Goal: Navigation & Orientation: Find specific page/section

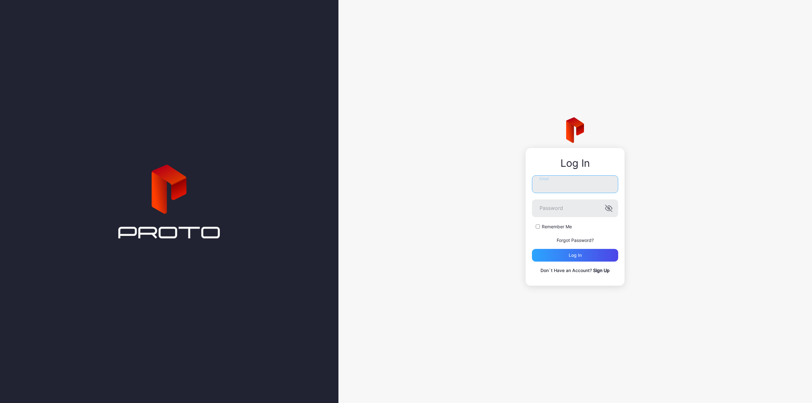
type input "**********"
click at [553, 228] on label "Remember Me" at bounding box center [557, 227] width 30 height 6
click at [565, 254] on div "Log in" at bounding box center [575, 255] width 86 height 13
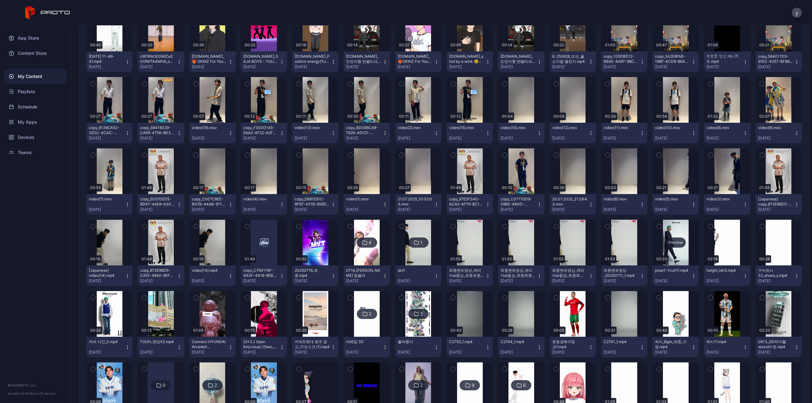
scroll to position [190, 0]
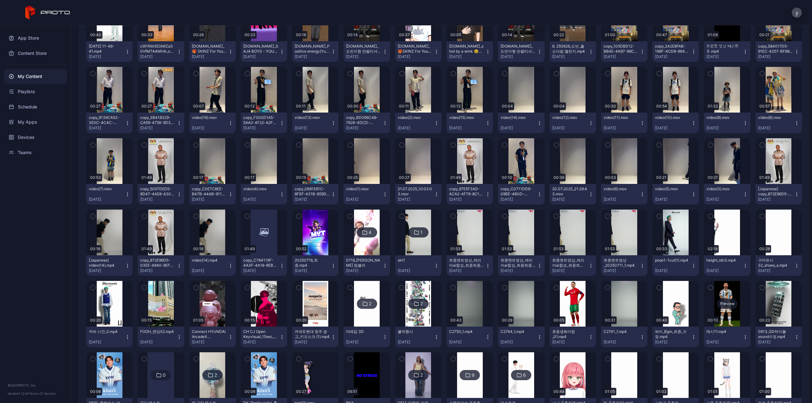
click at [715, 296] on div "Preview" at bounding box center [727, 304] width 46 height 46
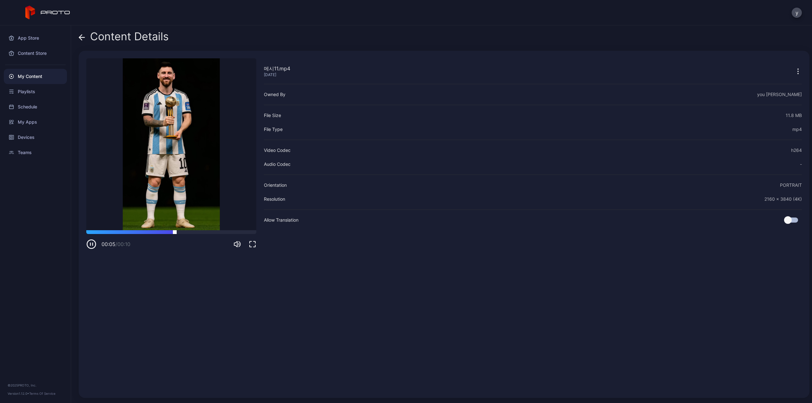
click at [207, 231] on div at bounding box center [171, 232] width 170 height 4
click at [239, 233] on div at bounding box center [171, 232] width 170 height 4
click at [84, 36] on icon at bounding box center [82, 37] width 6 height 6
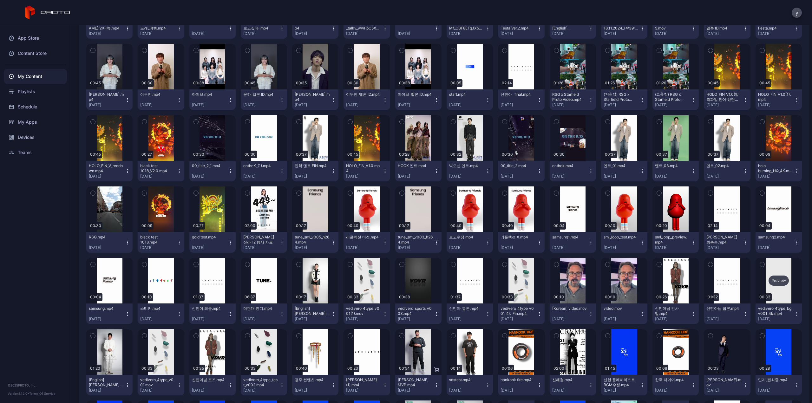
scroll to position [1079, 0]
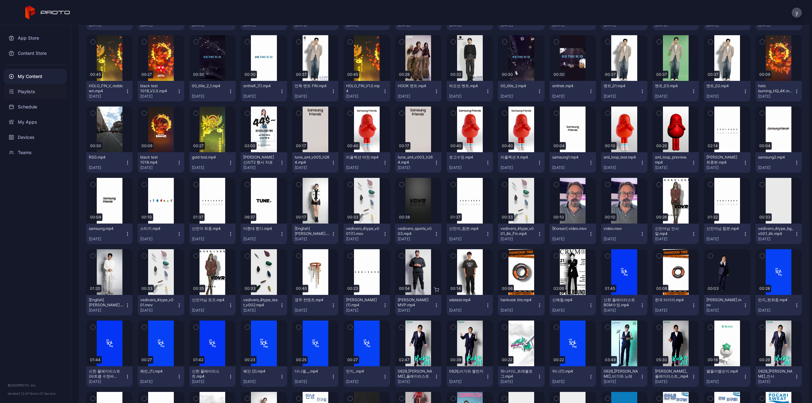
click at [33, 96] on div "Playlists" at bounding box center [35, 91] width 63 height 15
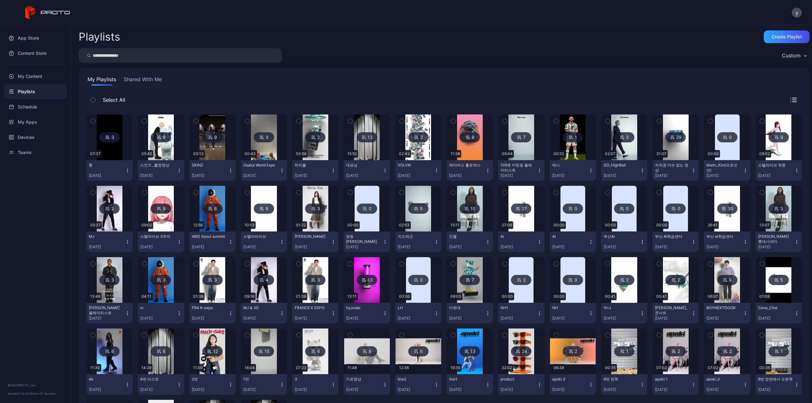
click at [166, 54] on input "search" at bounding box center [180, 55] width 203 height 15
type input "*"
type input "**"
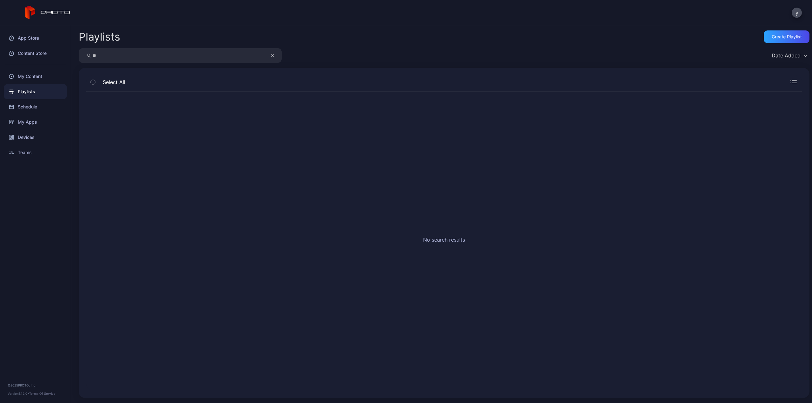
click at [274, 53] on icon "button" at bounding box center [272, 56] width 3 height 8
click at [228, 53] on input "search" at bounding box center [180, 55] width 203 height 15
type input "*"
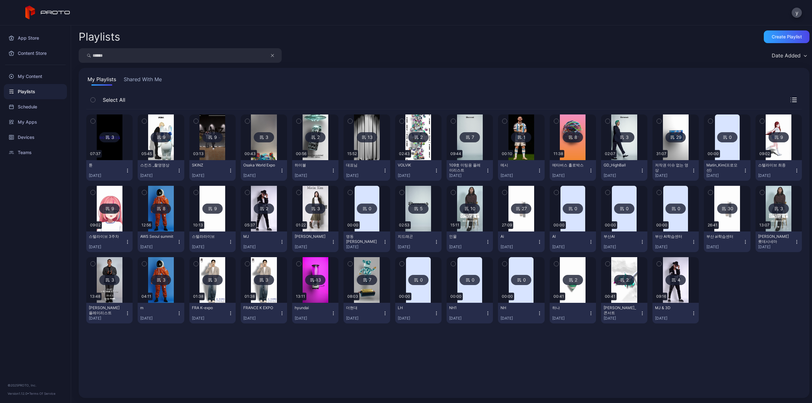
type input "******"
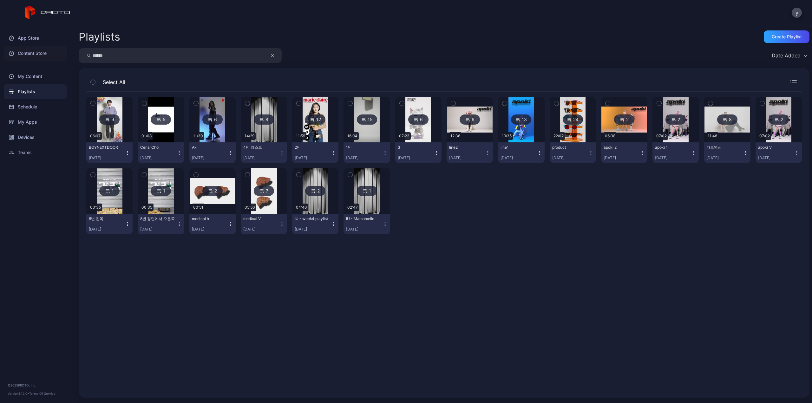
drag, startPoint x: 155, startPoint y: 54, endPoint x: 29, endPoint y: 55, distance: 126.6
click at [29, 55] on div "App Store Content Store My Content Playlists Schedule My Apps Devices Teams © 2…" at bounding box center [406, 214] width 812 height 378
click at [36, 124] on div "My Apps" at bounding box center [35, 122] width 63 height 15
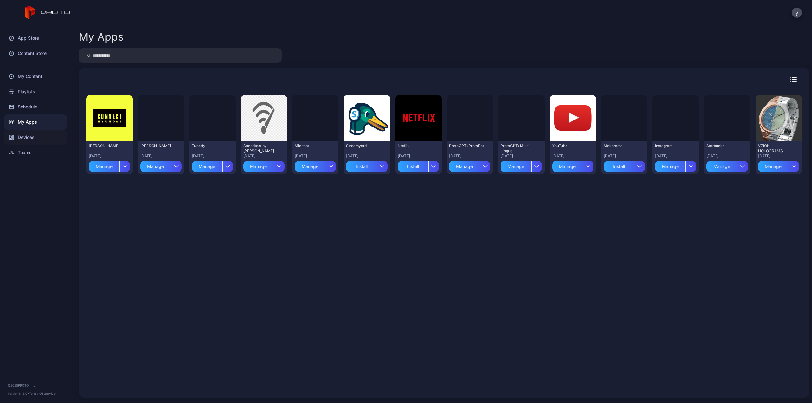
click at [31, 135] on div "Devices" at bounding box center [35, 137] width 63 height 15
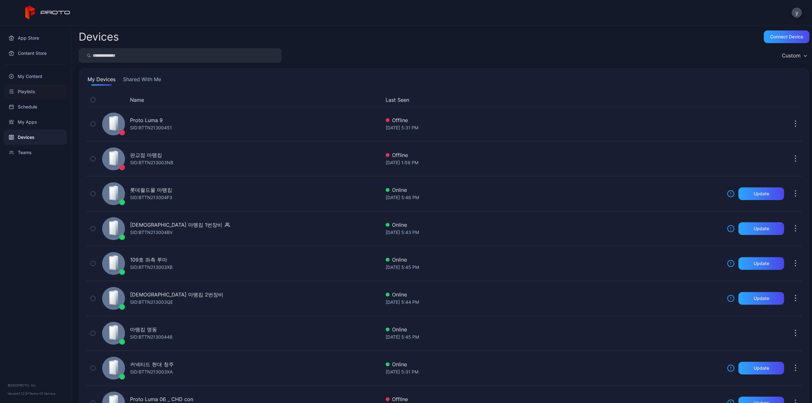
click at [38, 92] on div "Playlists" at bounding box center [35, 91] width 63 height 15
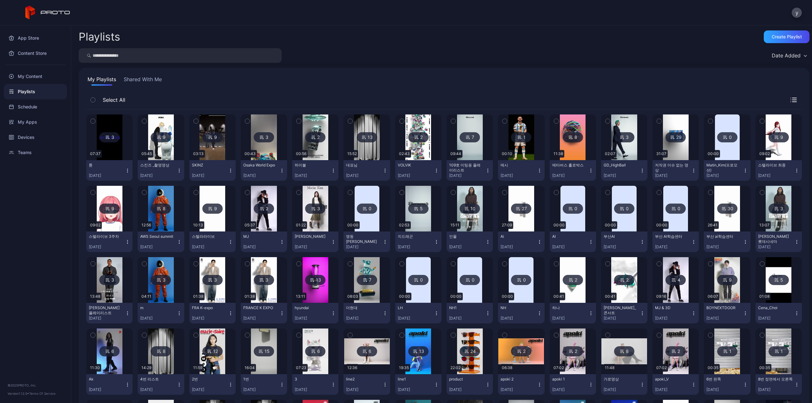
drag, startPoint x: 149, startPoint y: 57, endPoint x: 129, endPoint y: 63, distance: 20.3
click at [149, 57] on input "search" at bounding box center [180, 55] width 203 height 15
click at [38, 79] on div "My Content" at bounding box center [35, 76] width 63 height 15
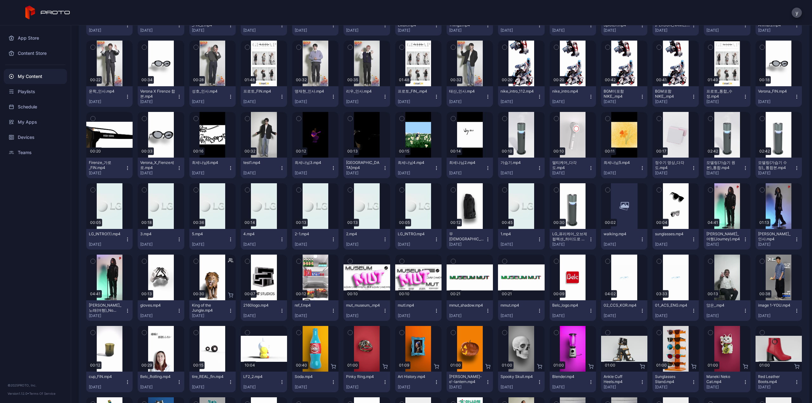
scroll to position [1572, 0]
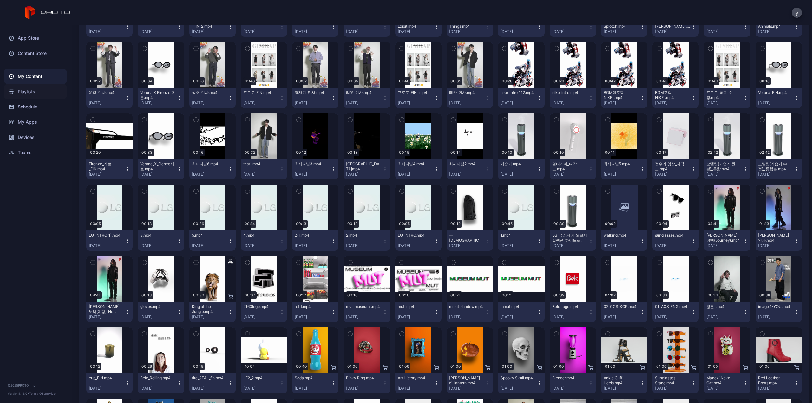
click at [38, 92] on div "Playlists" at bounding box center [35, 91] width 63 height 15
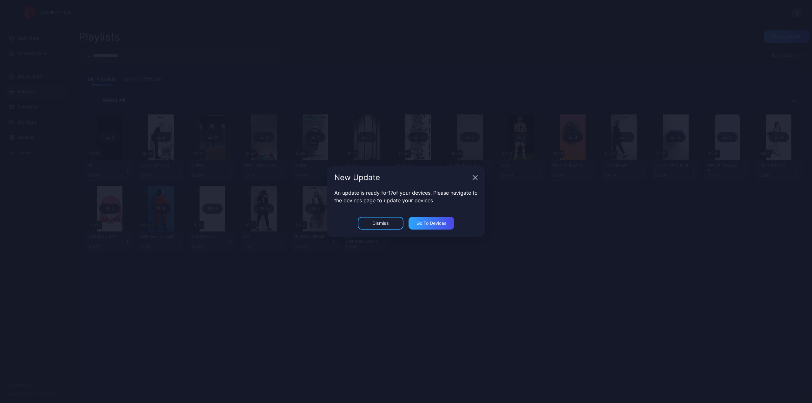
click at [475, 176] on icon "button" at bounding box center [475, 177] width 5 height 5
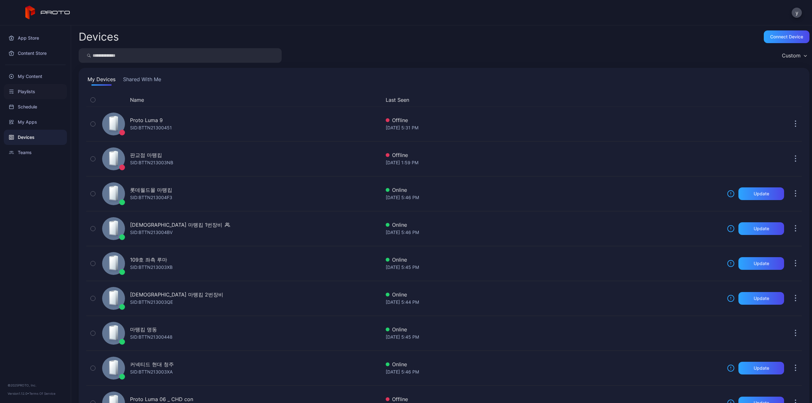
click at [35, 91] on div "Playlists" at bounding box center [35, 91] width 63 height 15
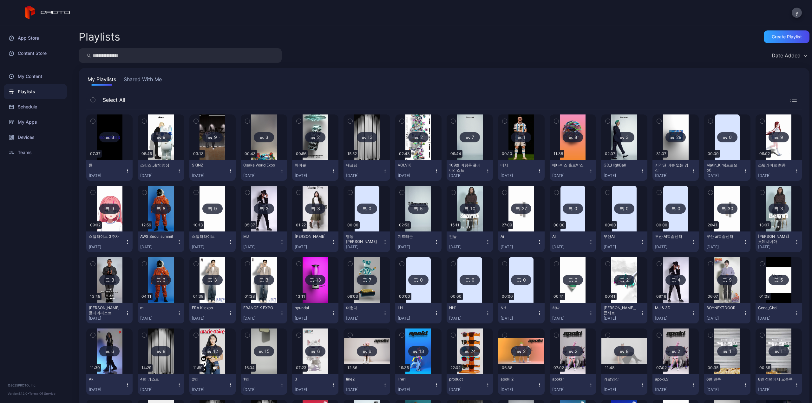
click at [372, 145] on img at bounding box center [367, 138] width 26 height 46
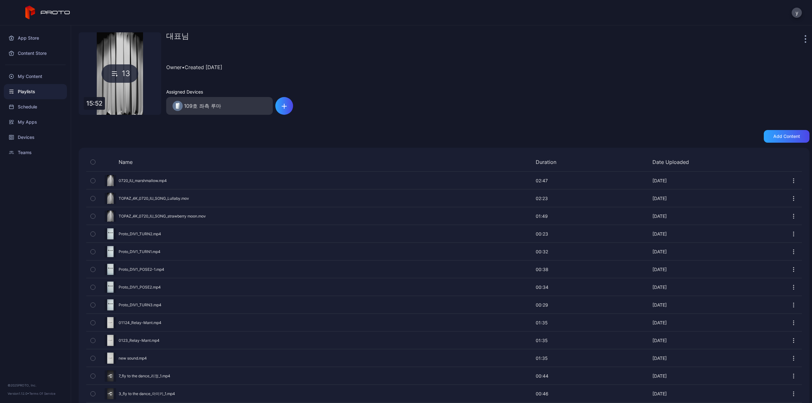
scroll to position [27, 0]
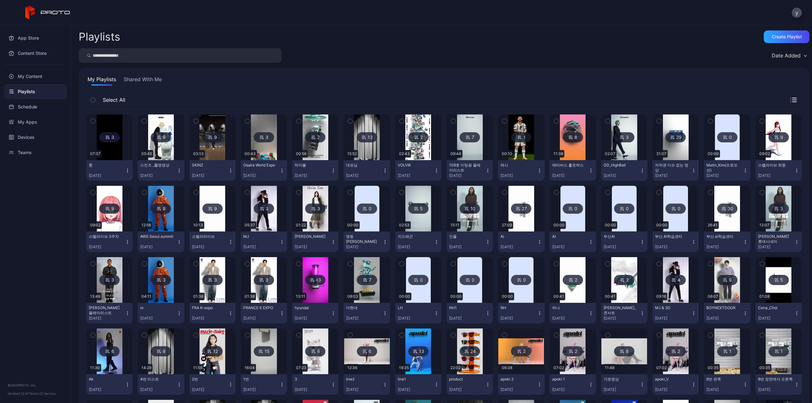
click at [474, 141] on img at bounding box center [470, 138] width 26 height 46
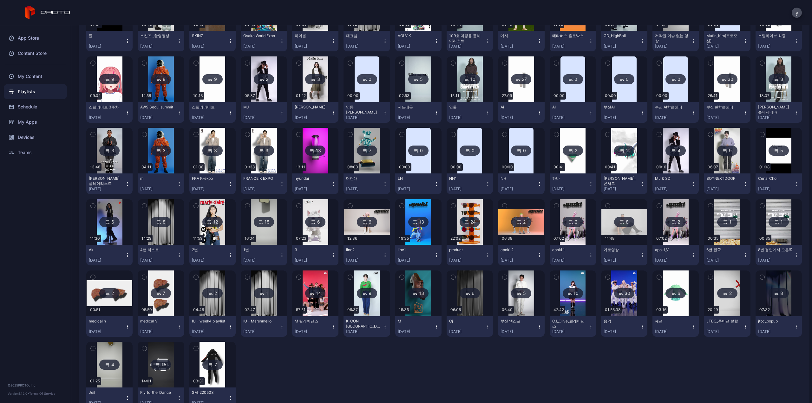
scroll to position [152, 0]
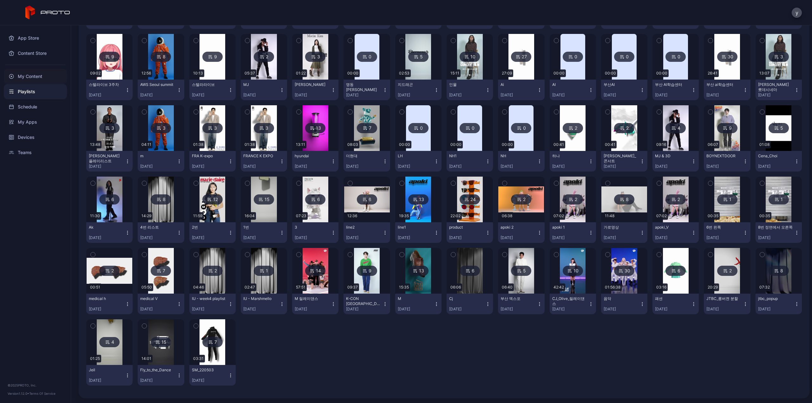
click at [41, 79] on div "My Content" at bounding box center [35, 76] width 63 height 15
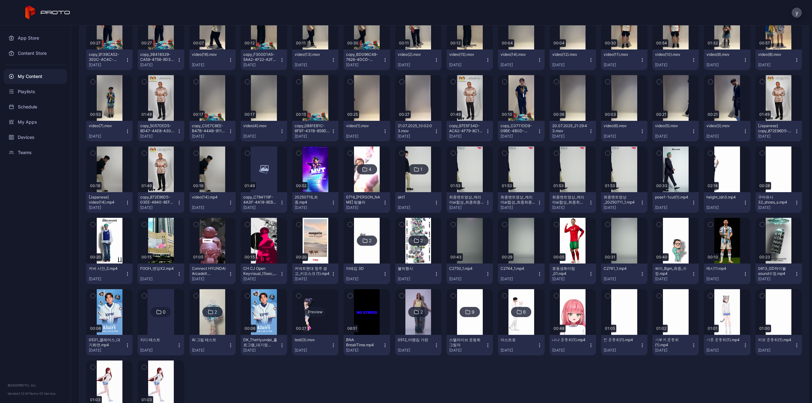
scroll to position [295, 0]
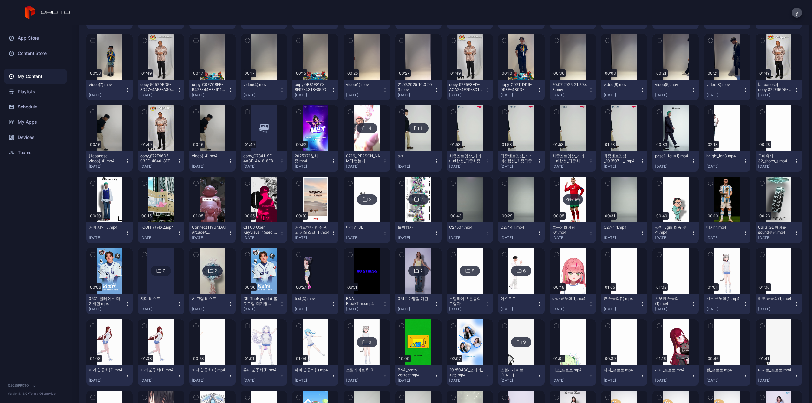
click at [575, 209] on div "Preview" at bounding box center [573, 200] width 46 height 46
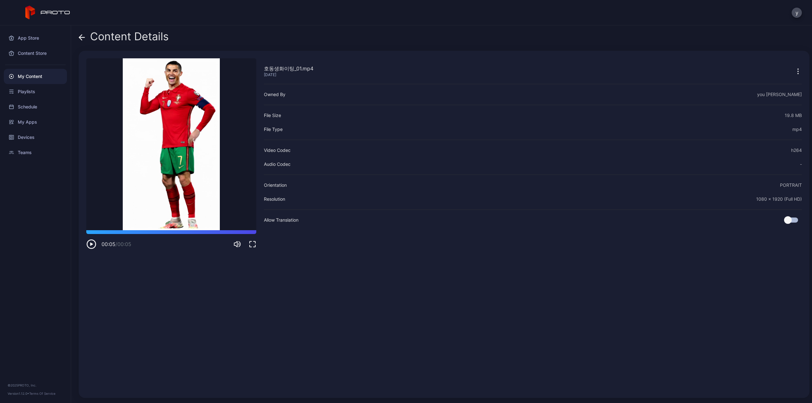
click at [79, 36] on icon at bounding box center [82, 37] width 6 height 6
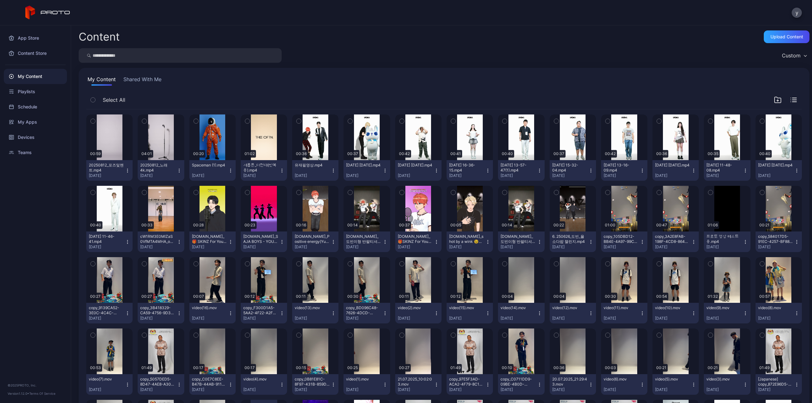
click at [157, 50] on input "search" at bounding box center [180, 55] width 203 height 15
type input "*"
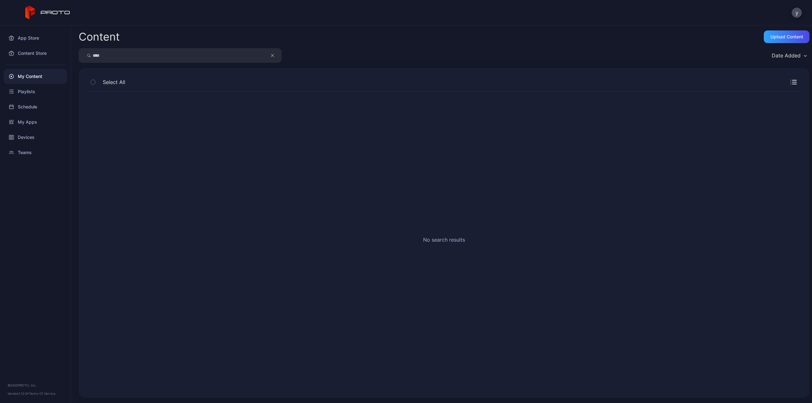
drag, startPoint x: 147, startPoint y: 54, endPoint x: 10, endPoint y: 72, distance: 138.2
click at [10, 72] on div "App Store Content Store My Content Playlists Schedule My Apps Devices Teams © 2…" at bounding box center [406, 214] width 812 height 378
type input "**"
click at [36, 86] on div "Playlists" at bounding box center [35, 91] width 63 height 15
click at [153, 79] on button "Shared With Me" at bounding box center [142, 81] width 41 height 10
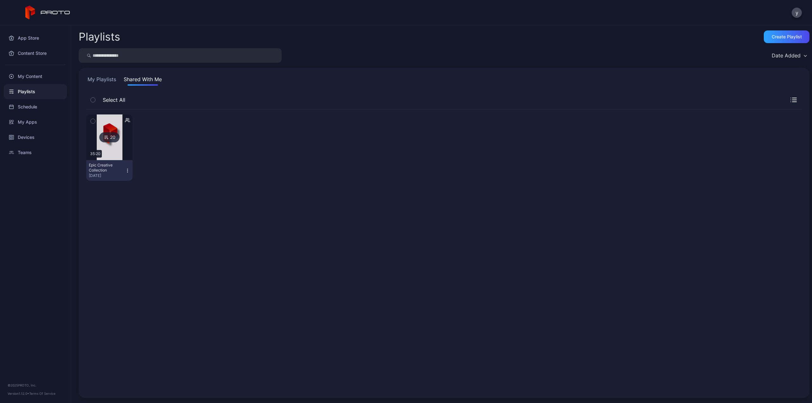
click at [116, 139] on div "20" at bounding box center [109, 137] width 20 height 10
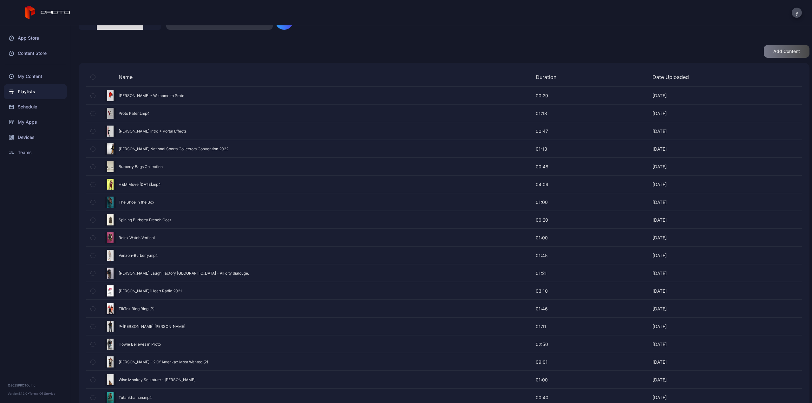
scroll to position [117, 0]
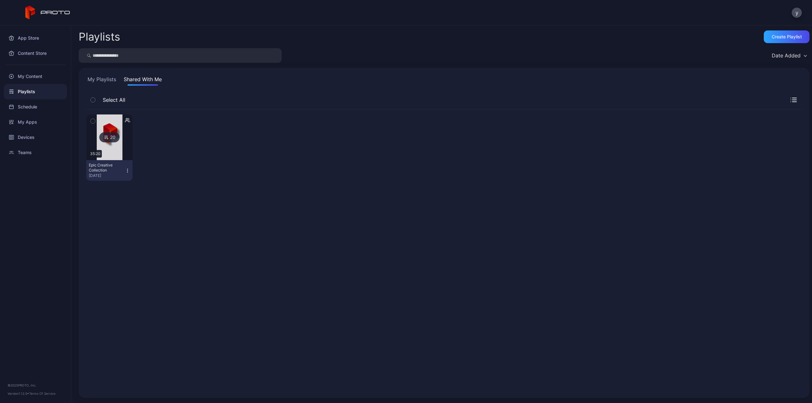
click at [103, 79] on button "My Playlists" at bounding box center [101, 81] width 31 height 10
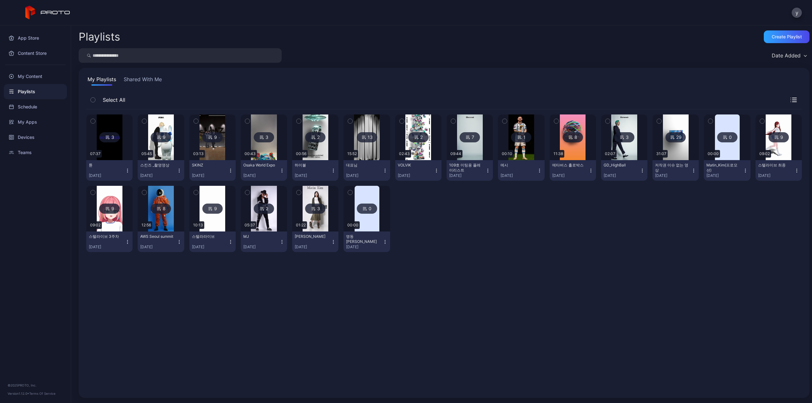
click at [524, 153] on img at bounding box center [522, 138] width 26 height 46
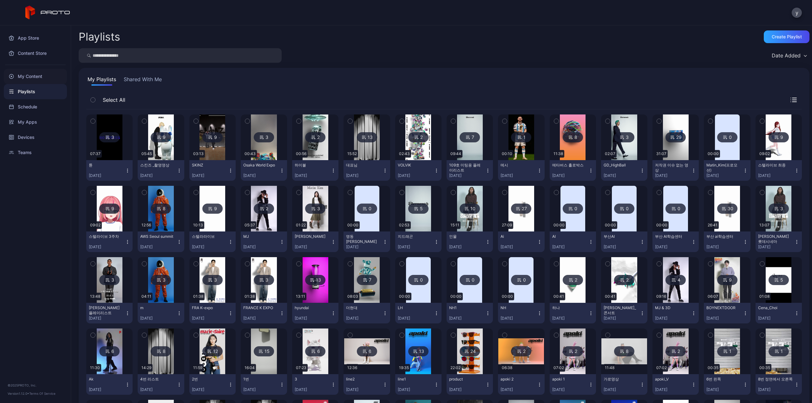
click at [51, 81] on div "My Content" at bounding box center [35, 76] width 63 height 15
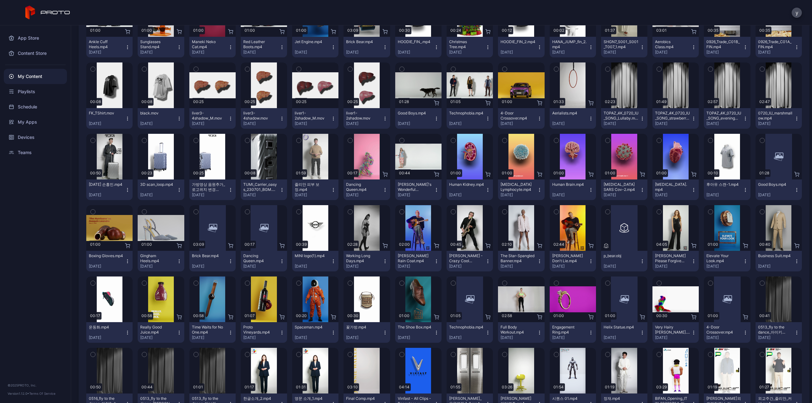
scroll to position [2048, 0]
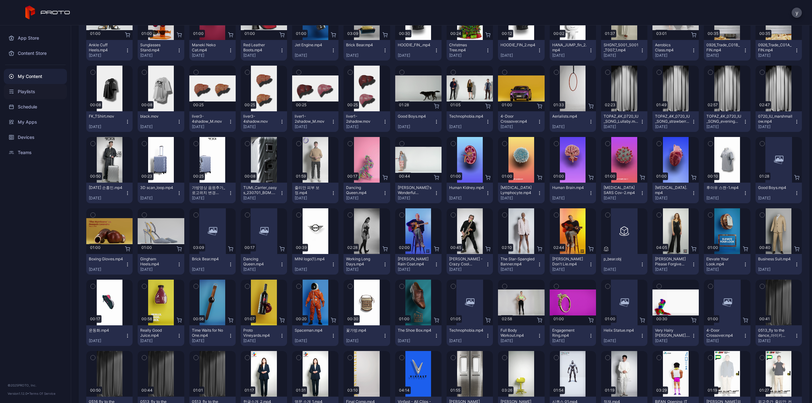
click at [26, 95] on div "Playlists" at bounding box center [35, 91] width 63 height 15
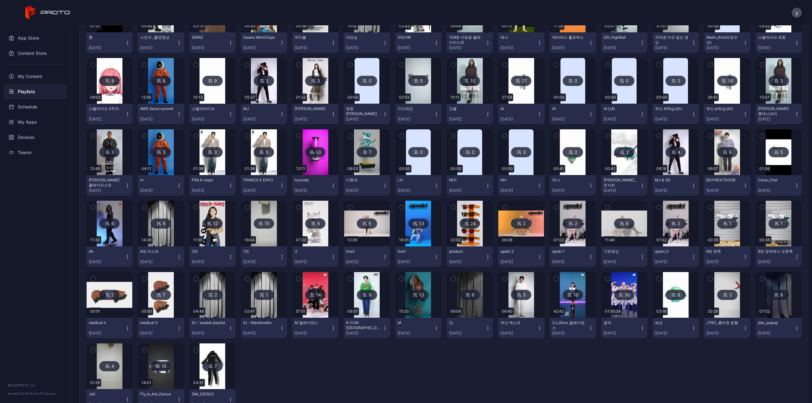
scroll to position [152, 0]
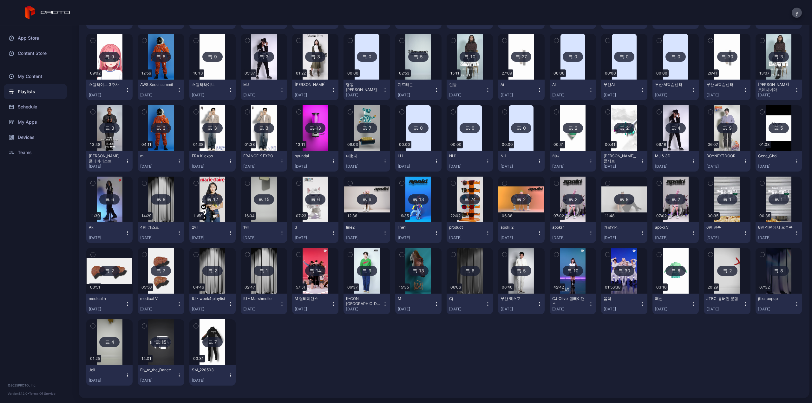
click at [265, 212] on img at bounding box center [264, 200] width 26 height 46
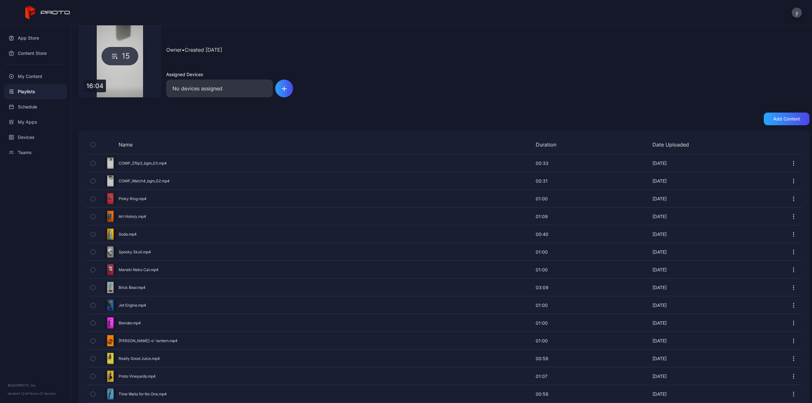
scroll to position [62, 0]
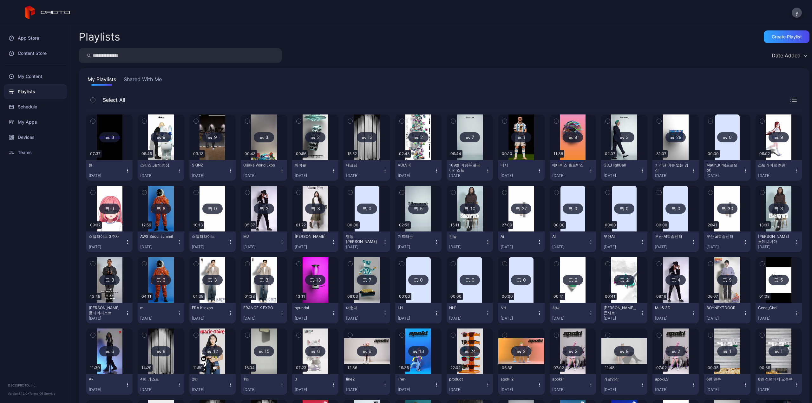
scroll to position [152, 0]
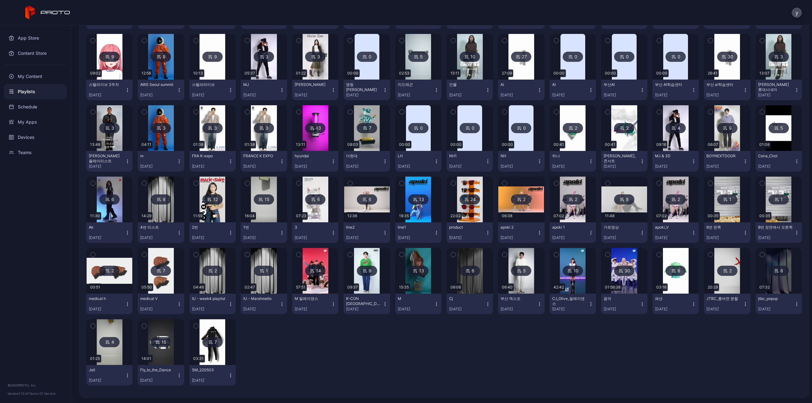
click at [225, 346] on div at bounding box center [213, 343] width 46 height 46
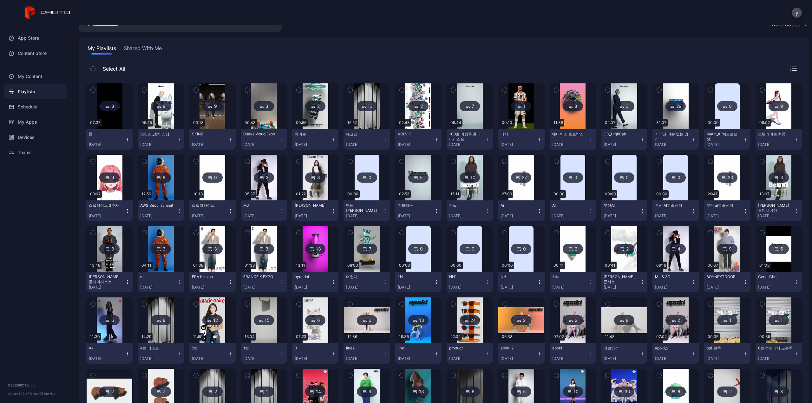
scroll to position [25, 0]
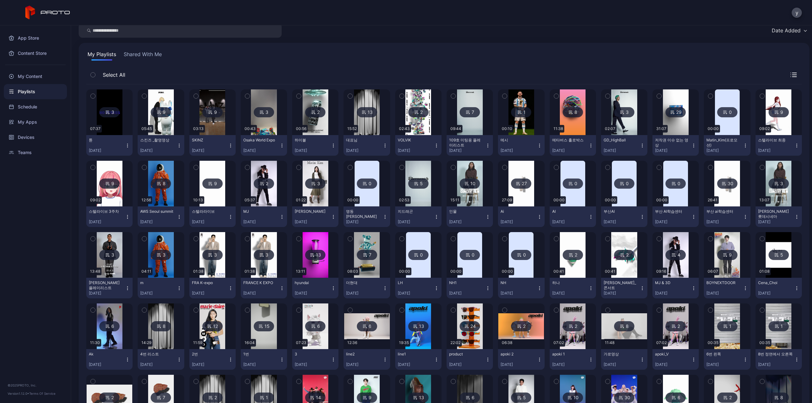
click at [569, 125] on img at bounding box center [573, 112] width 26 height 46
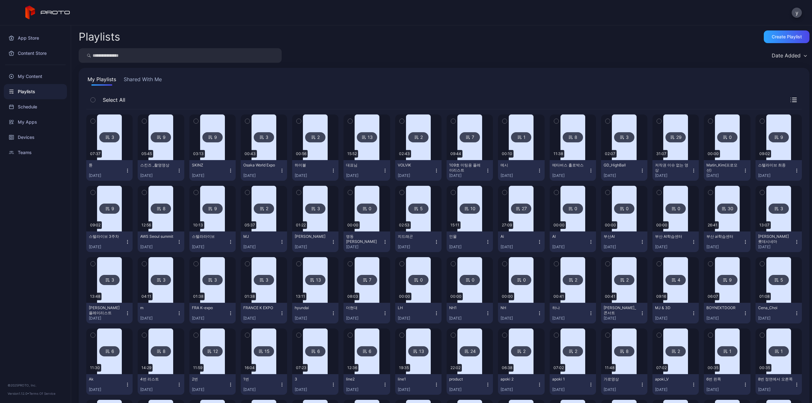
scroll to position [25, 0]
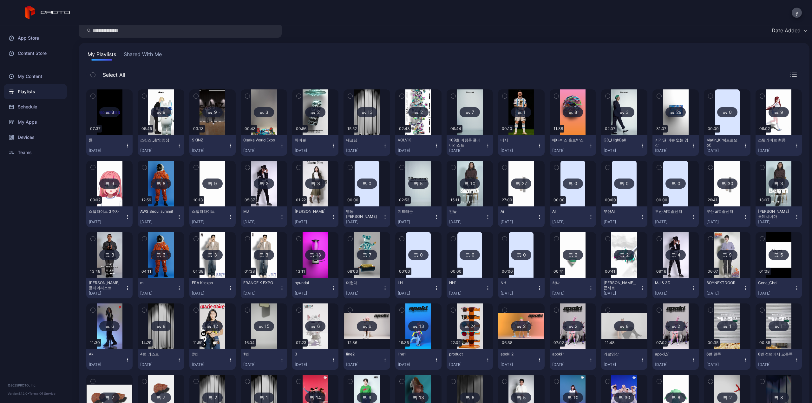
click at [671, 124] on img at bounding box center [676, 112] width 26 height 46
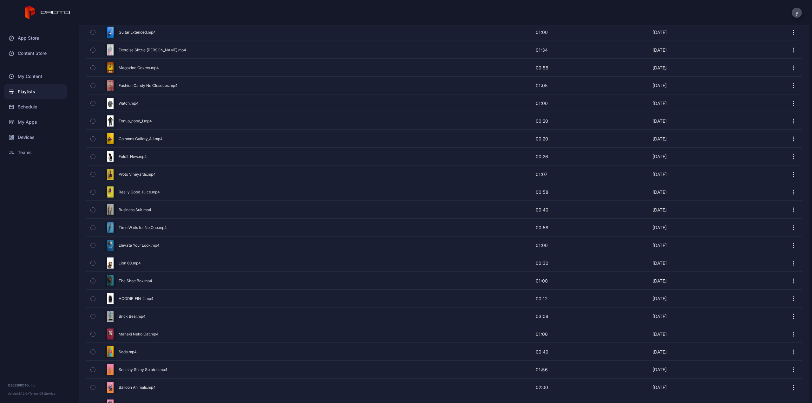
scroll to position [179, 0]
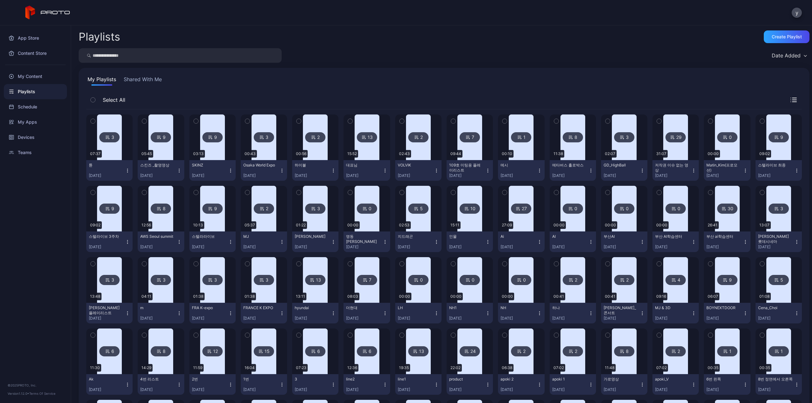
scroll to position [25, 0]
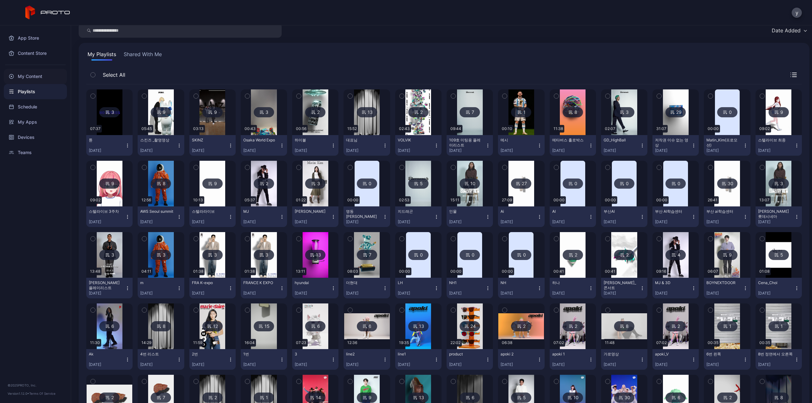
click at [37, 75] on div "My Content" at bounding box center [35, 76] width 63 height 15
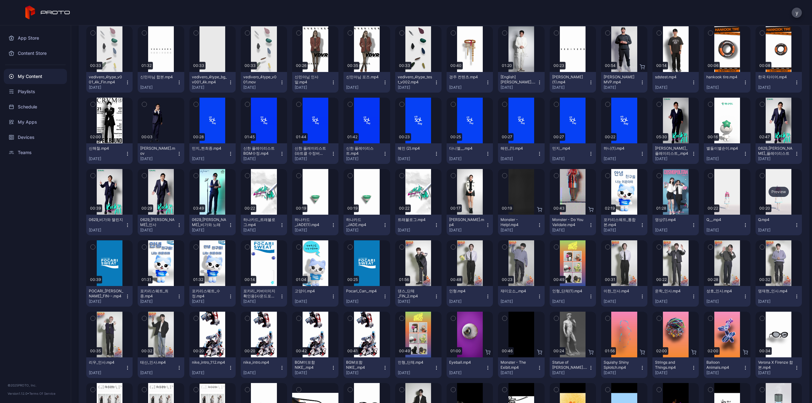
scroll to position [1374, 0]
click at [563, 195] on div "Preview" at bounding box center [573, 192] width 20 height 10
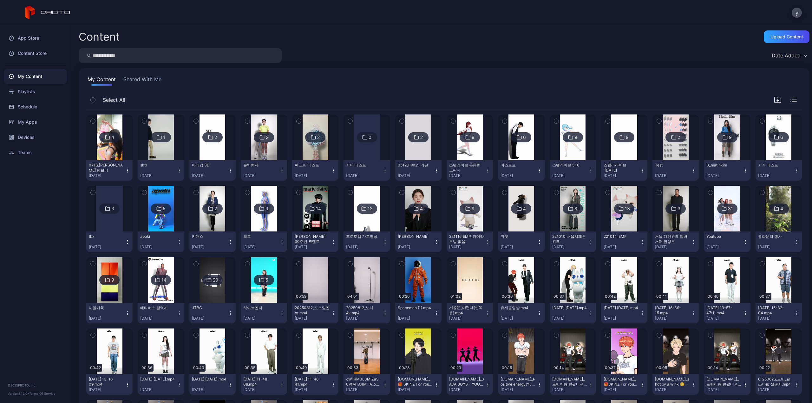
click at [131, 52] on input "search" at bounding box center [180, 55] width 203 height 15
type input "*"
type input "******"
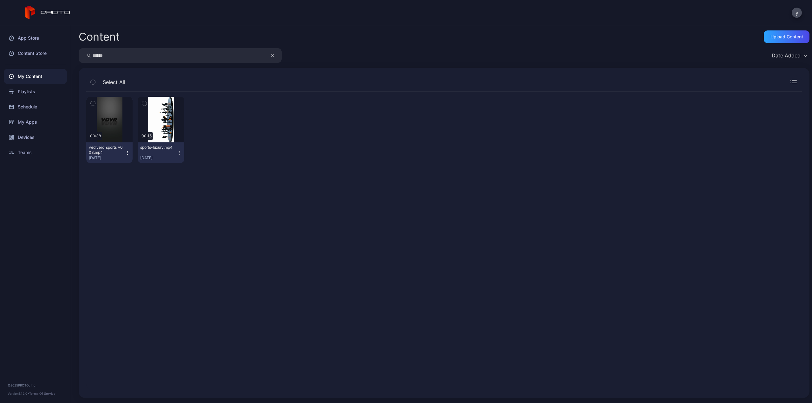
click at [35, 77] on div "My Content" at bounding box center [35, 76] width 63 height 15
click at [23, 95] on div "Playlists" at bounding box center [35, 91] width 63 height 15
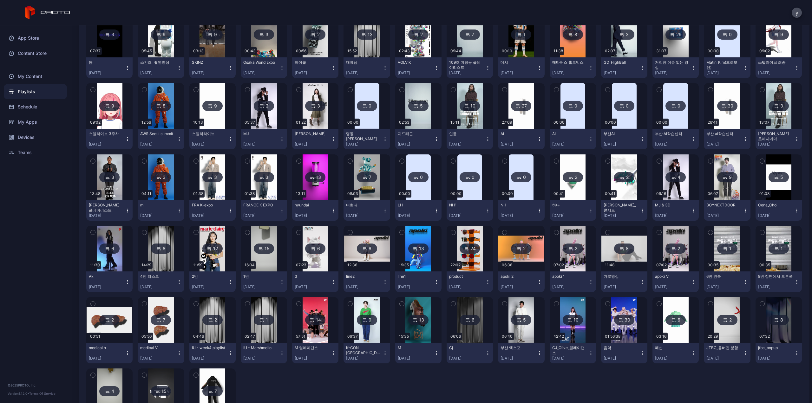
scroll to position [127, 0]
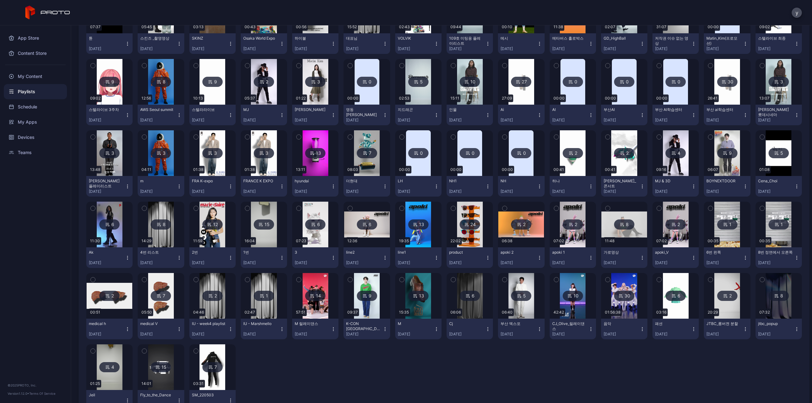
click at [308, 169] on img at bounding box center [316, 153] width 26 height 46
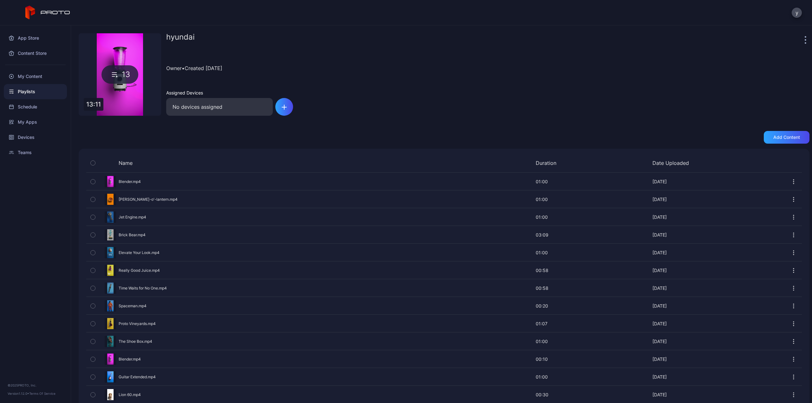
scroll to position [27, 0]
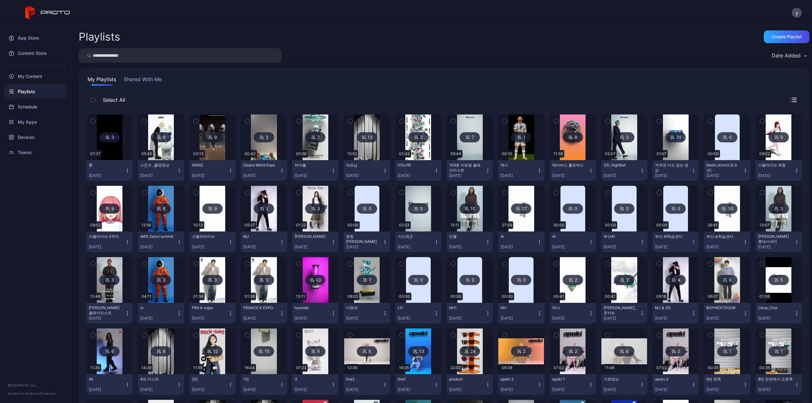
scroll to position [127, 0]
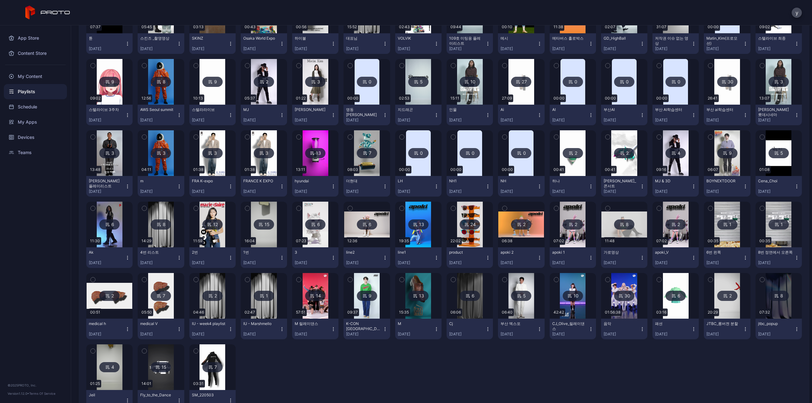
click at [461, 368] on div "3 07:37 튠 [DATE] 9 05:45 스킨즈 _촬영영상 [DATE] 9 03:13 SKINZ [DATE] 3 00:43 Osaka Wo…" at bounding box center [444, 199] width 716 height 433
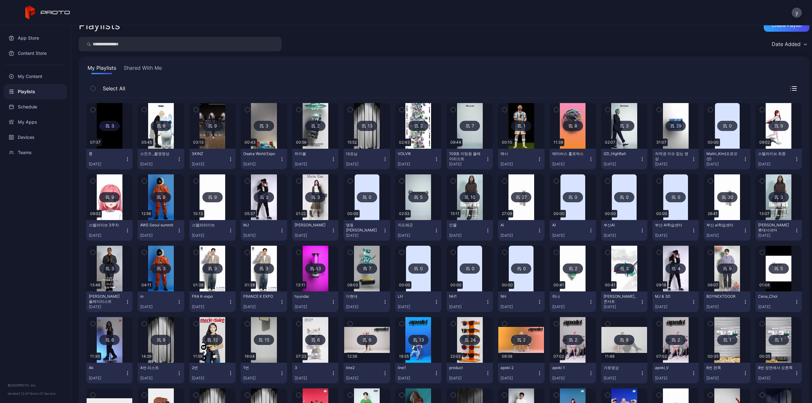
scroll to position [0, 0]
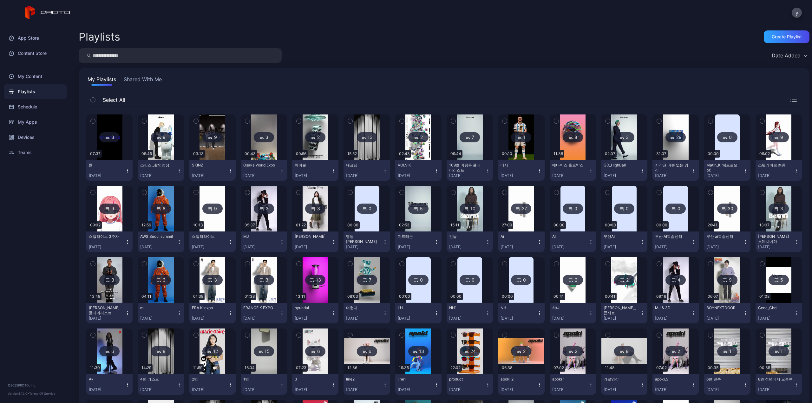
click at [623, 58] on div "Date Added" at bounding box center [444, 55] width 731 height 15
click at [37, 79] on div "My Content" at bounding box center [35, 76] width 63 height 15
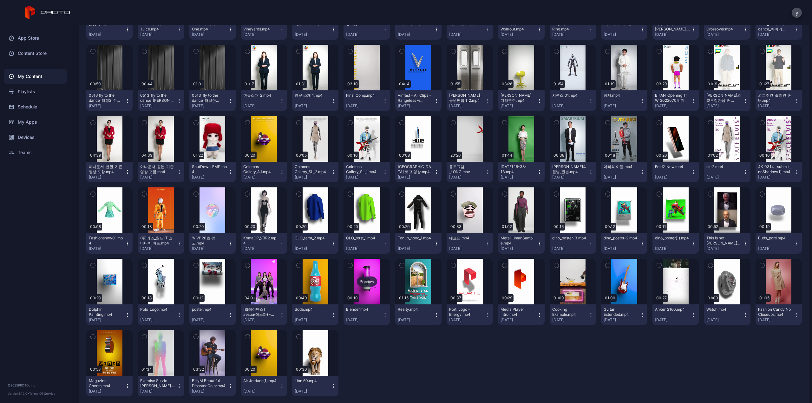
scroll to position [2365, 0]
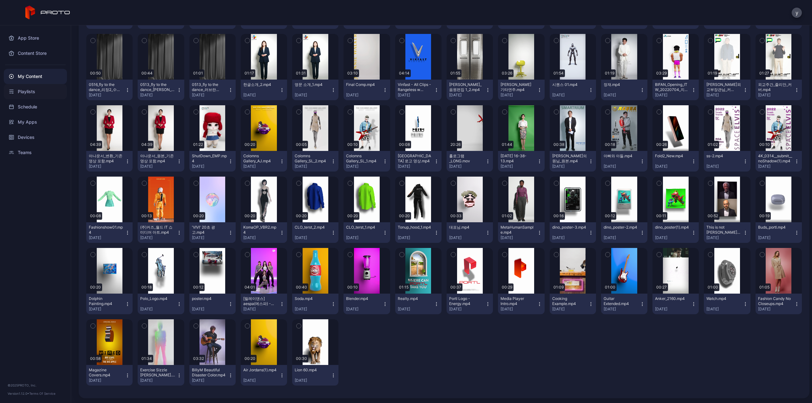
click at [27, 91] on div "Playlists" at bounding box center [35, 91] width 63 height 15
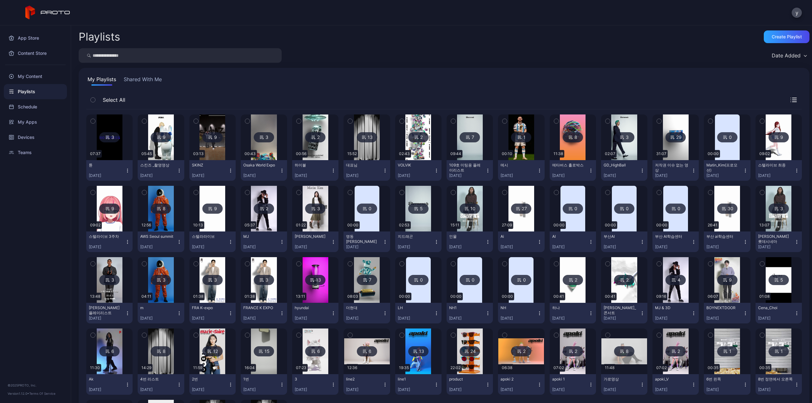
click at [514, 217] on img at bounding box center [522, 209] width 26 height 46
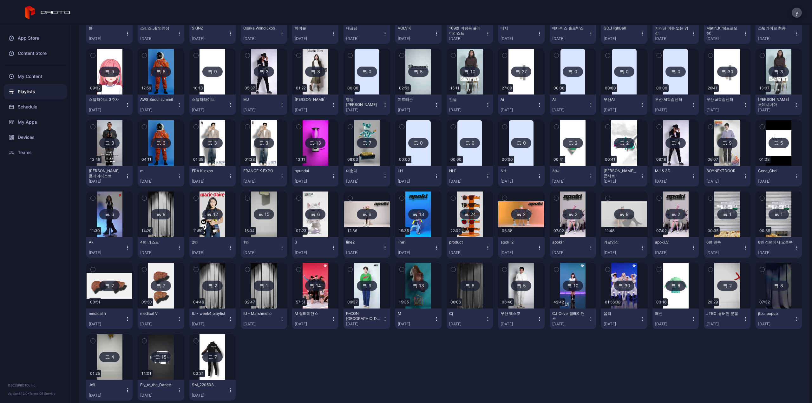
scroll to position [152, 0]
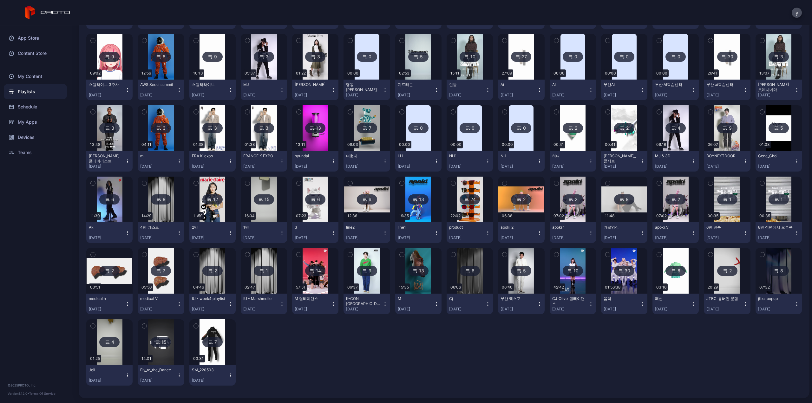
click at [270, 209] on img at bounding box center [264, 200] width 26 height 46
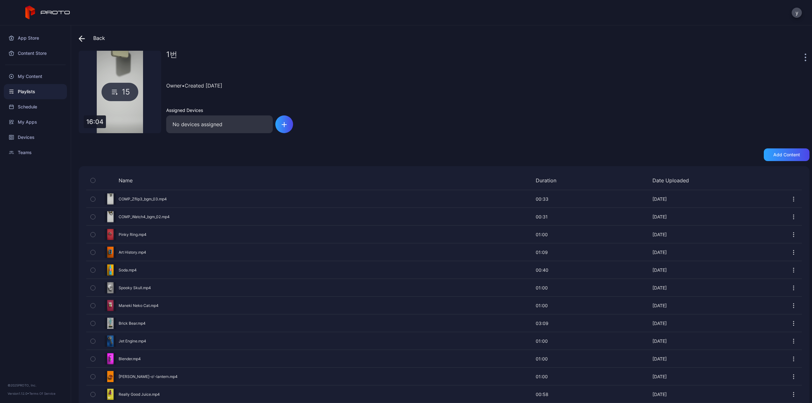
scroll to position [62, 0]
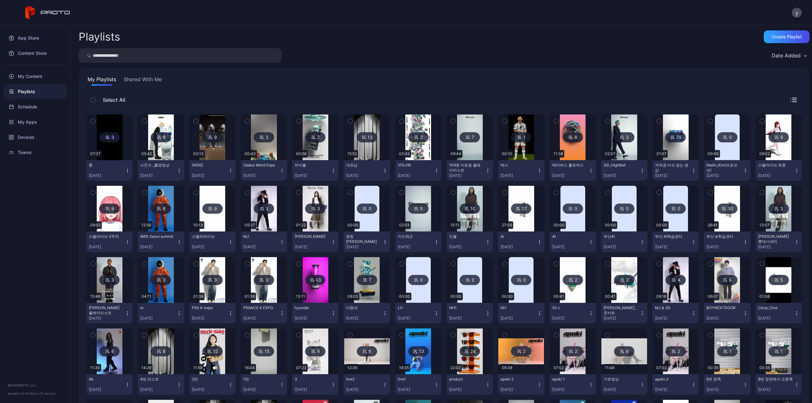
scroll to position [152, 0]
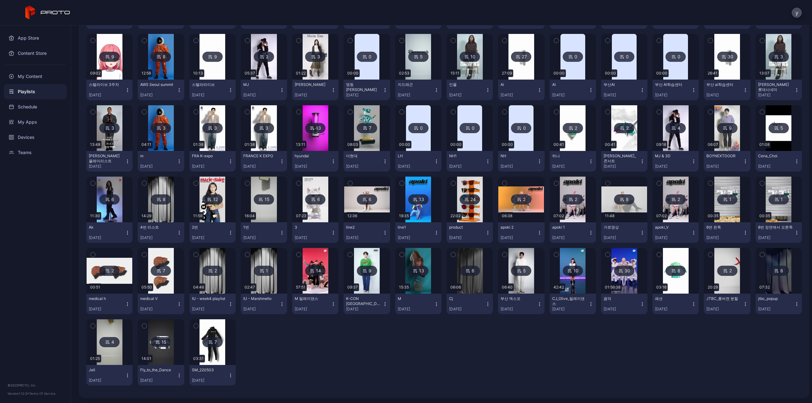
click at [465, 71] on img at bounding box center [470, 57] width 26 height 46
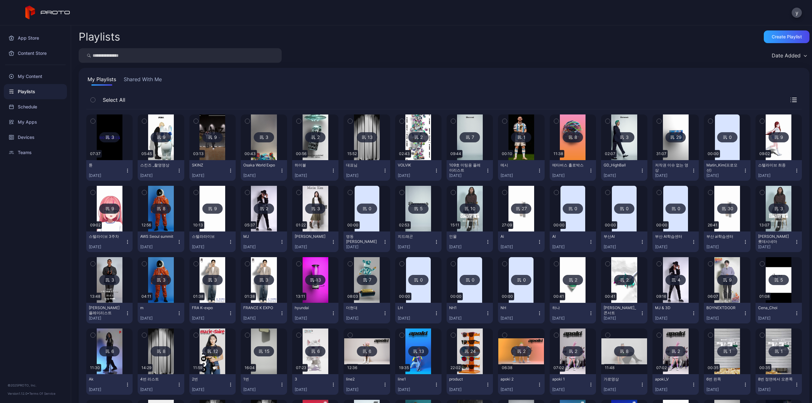
scroll to position [152, 0]
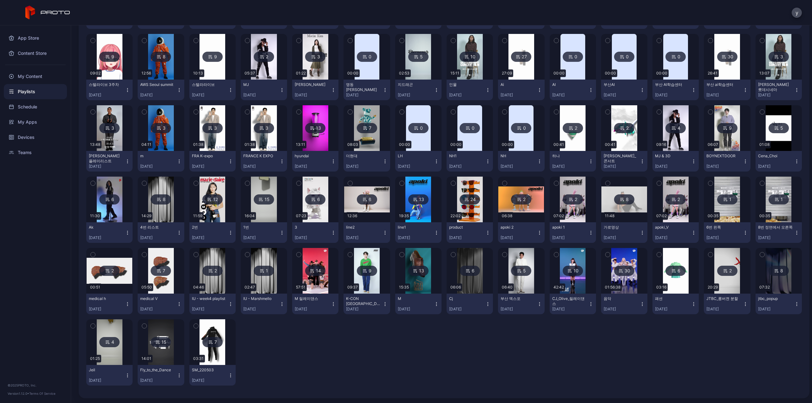
click at [372, 375] on div "3 07:37 튠 [DATE] 9 05:45 스킨즈 _촬영영상 [DATE] 9 03:13 SKINZ [DATE] 3 00:43 Osaka Wo…" at bounding box center [444, 173] width 716 height 433
click at [452, 363] on div "3 07:37 튠 [DATE] 9 05:45 스킨즈 _촬영영상 [DATE] 9 03:13 SKINZ [DATE] 3 00:43 Osaka Wo…" at bounding box center [444, 173] width 716 height 433
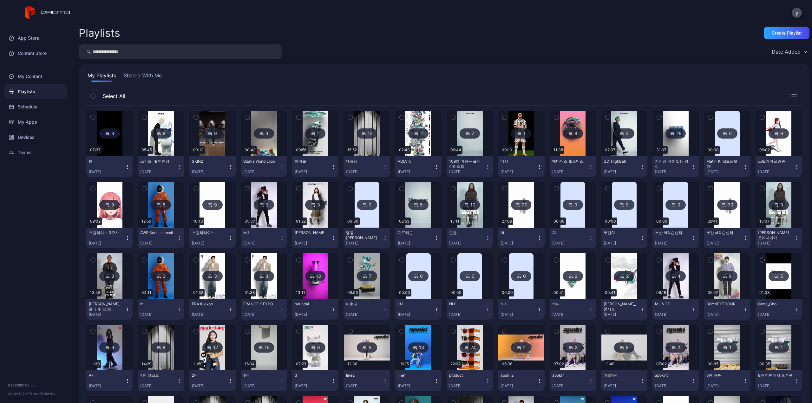
scroll to position [0, 0]
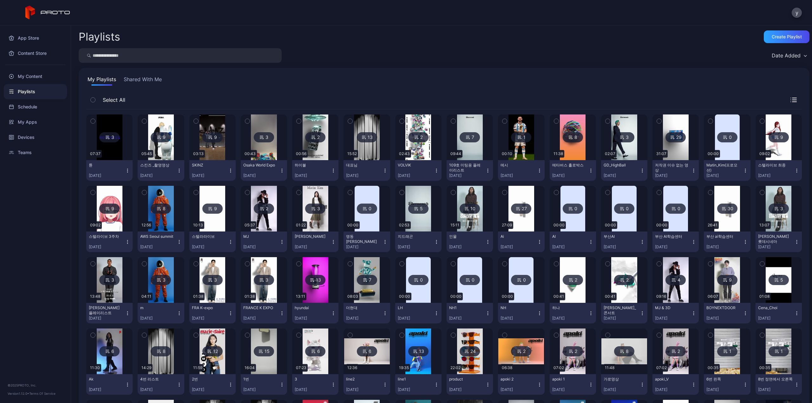
click at [140, 78] on button "Shared With Me" at bounding box center [142, 81] width 41 height 10
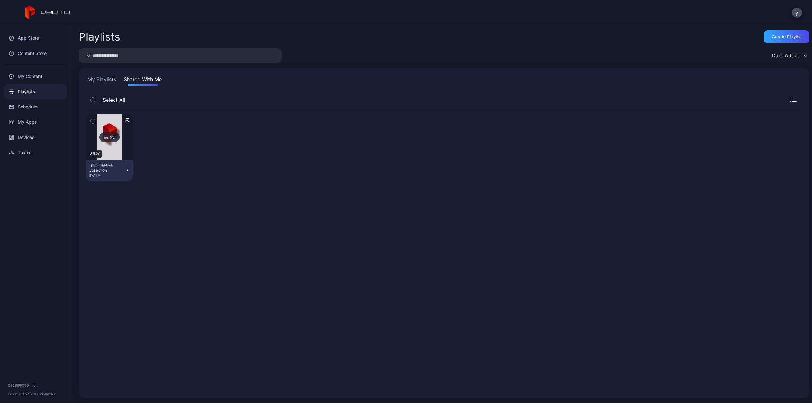
click at [126, 133] on div at bounding box center [110, 138] width 46 height 46
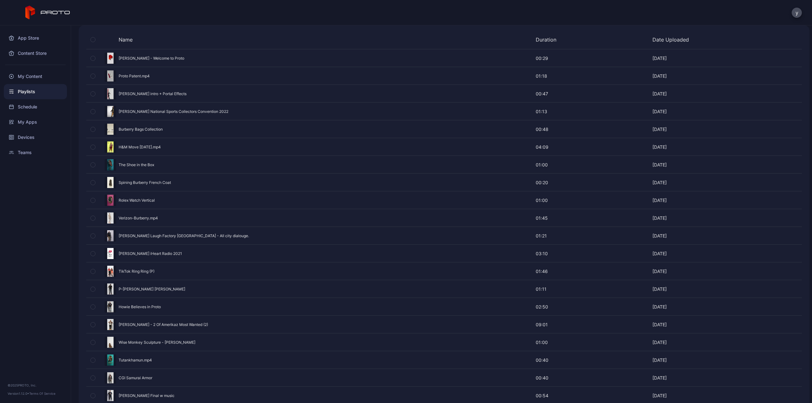
scroll to position [149, 0]
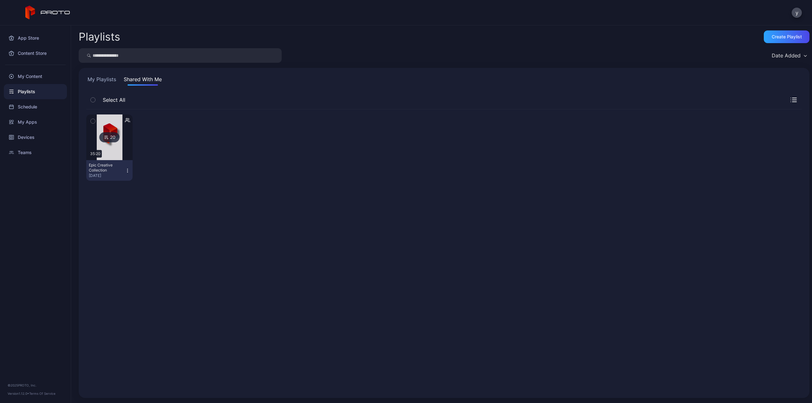
click at [104, 80] on button "My Playlists" at bounding box center [101, 81] width 31 height 10
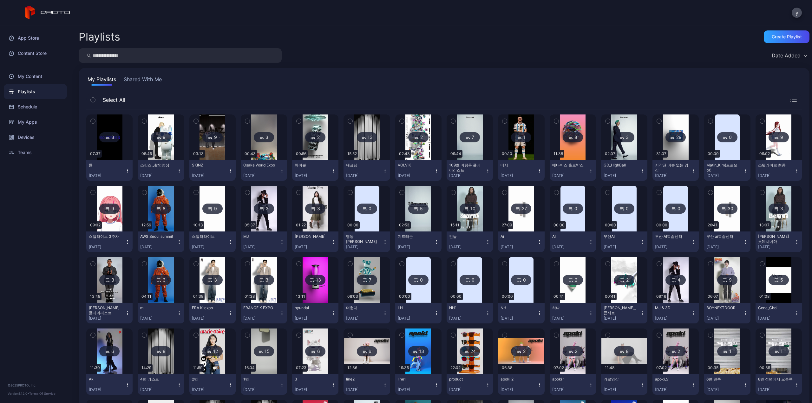
click at [673, 153] on img at bounding box center [676, 138] width 26 height 46
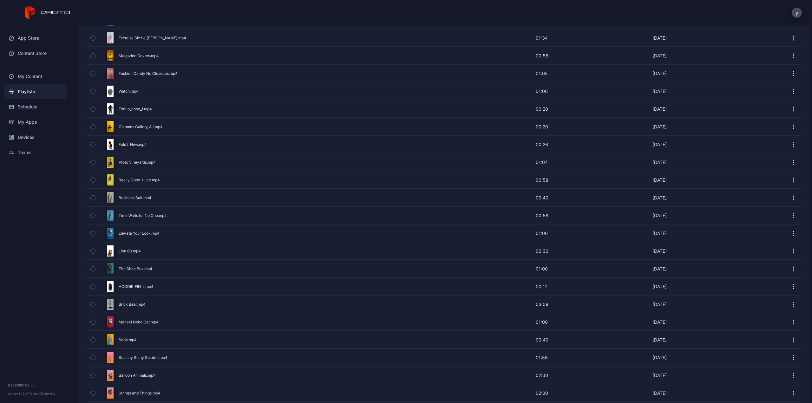
scroll to position [306, 0]
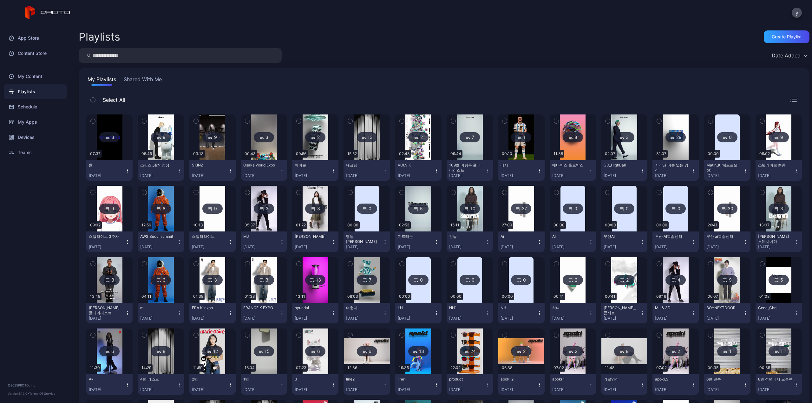
click at [668, 266] on img at bounding box center [676, 280] width 26 height 46
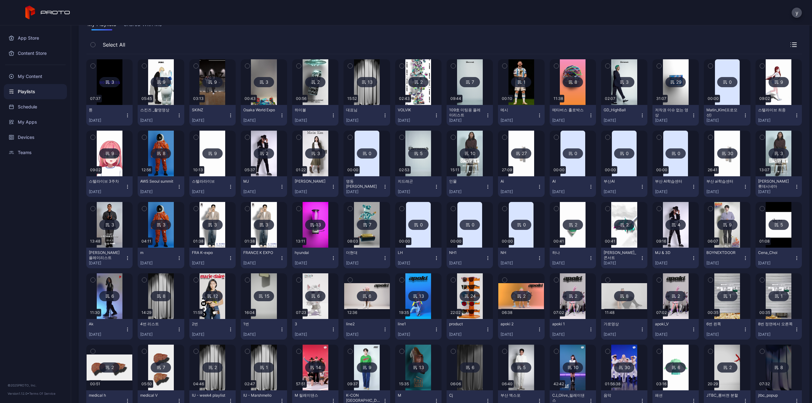
scroll to position [25, 0]
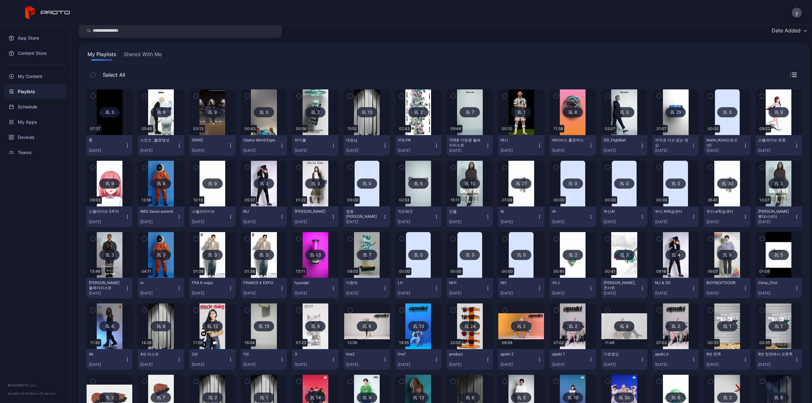
click at [180, 28] on input "search" at bounding box center [180, 30] width 203 height 15
type input "*"
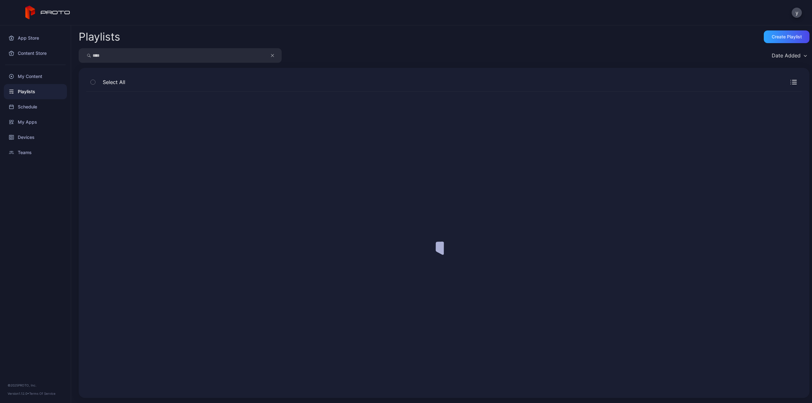
scroll to position [0, 0]
type input "*"
type input "**"
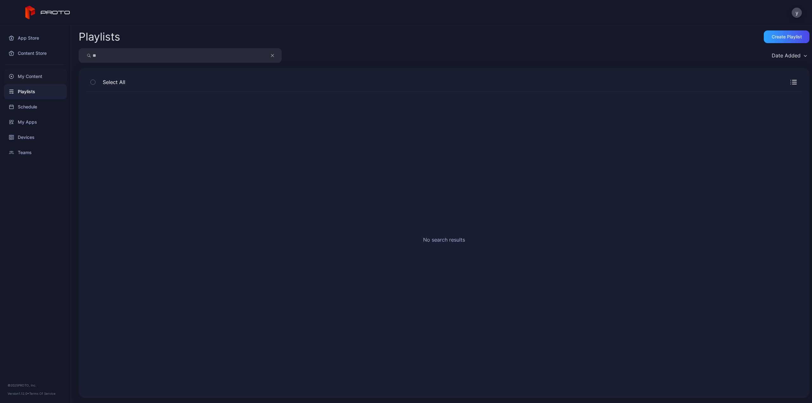
click at [35, 73] on div "My Content" at bounding box center [35, 76] width 63 height 15
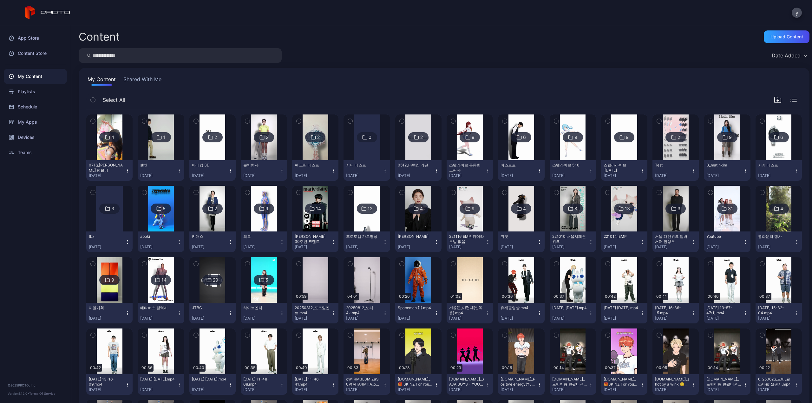
click at [674, 122] on img at bounding box center [676, 138] width 26 height 46
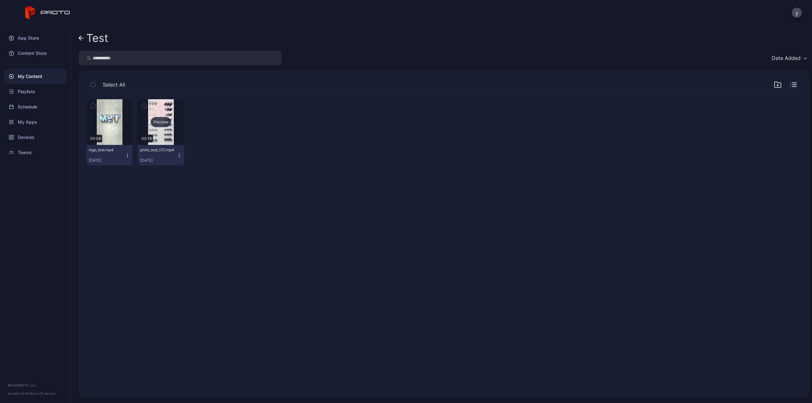
click at [173, 130] on div "Preview" at bounding box center [161, 122] width 46 height 46
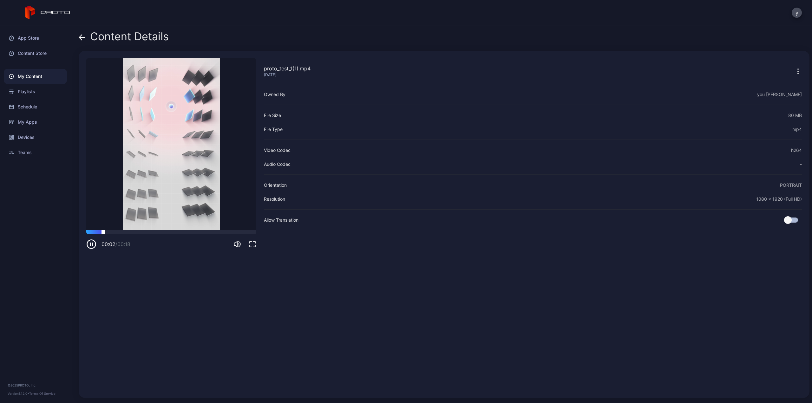
click at [150, 233] on div at bounding box center [171, 232] width 170 height 4
click at [184, 234] on div "00:07 / 00:18" at bounding box center [171, 239] width 170 height 19
click at [194, 232] on div at bounding box center [171, 232] width 170 height 4
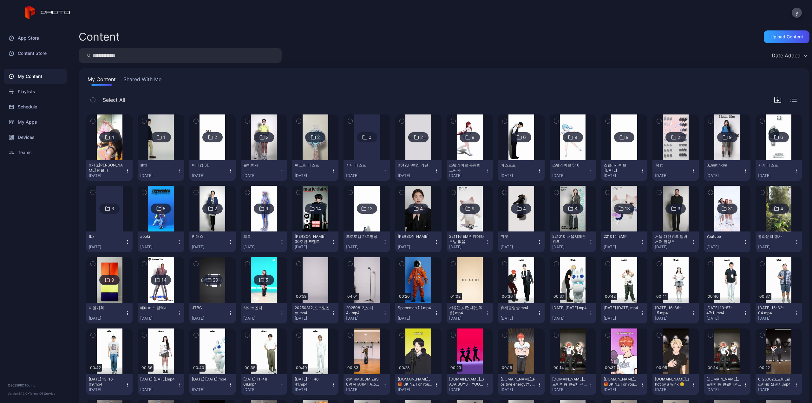
click at [667, 79] on div "My Content Shared With Me" at bounding box center [444, 81] width 716 height 10
click at [573, 222] on img at bounding box center [573, 209] width 26 height 46
drag, startPoint x: 558, startPoint y: 64, endPoint x: 539, endPoint y: 79, distance: 24.1
click at [558, 64] on div "Content Upload Content Date Added My Content Shared With Me Select All 4 0716_마…" at bounding box center [441, 214] width 741 height 378
click at [516, 224] on img at bounding box center [522, 209] width 26 height 46
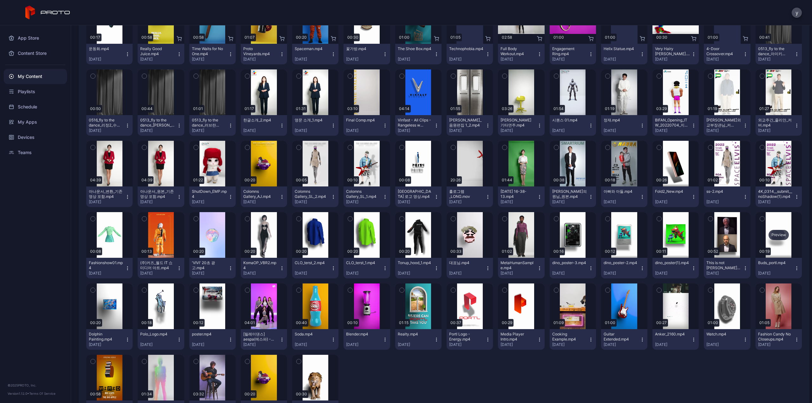
scroll to position [2365, 0]
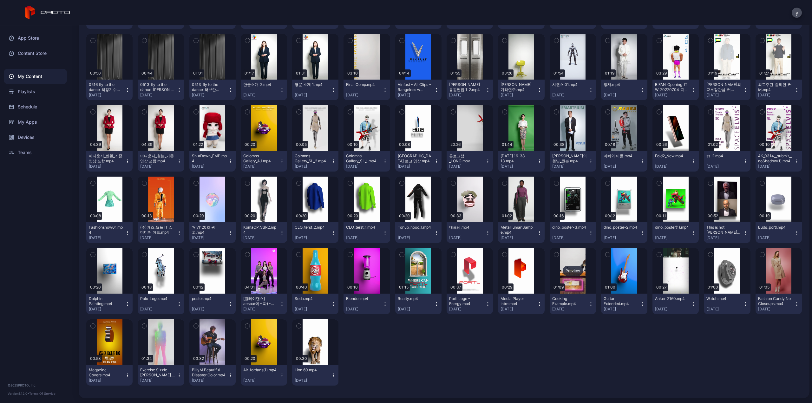
click at [574, 288] on div "Preview" at bounding box center [573, 271] width 46 height 46
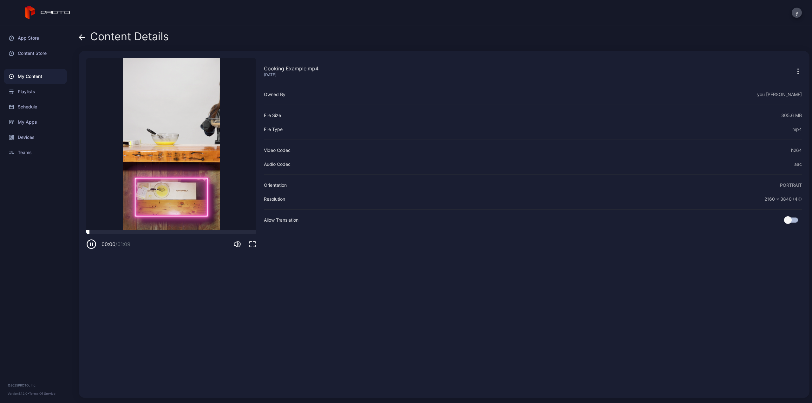
click at [167, 233] on div at bounding box center [171, 232] width 170 height 4
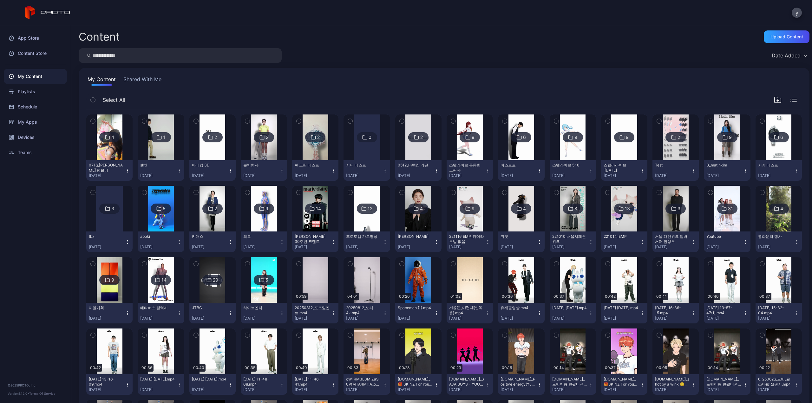
click at [144, 85] on button "Shared With Me" at bounding box center [142, 81] width 41 height 10
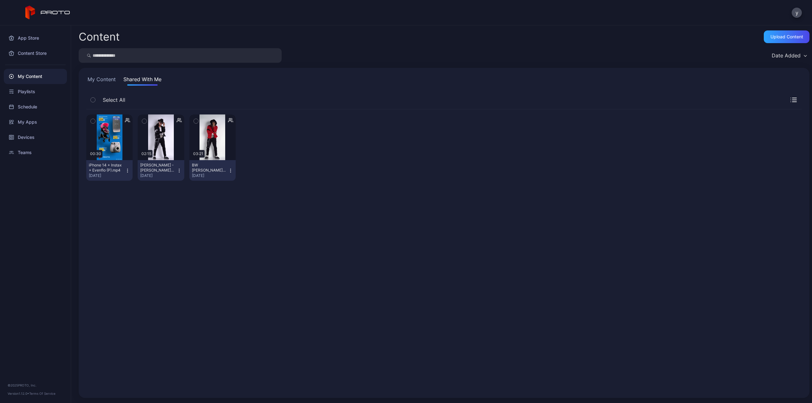
click at [97, 78] on button "My Content" at bounding box center [101, 81] width 31 height 10
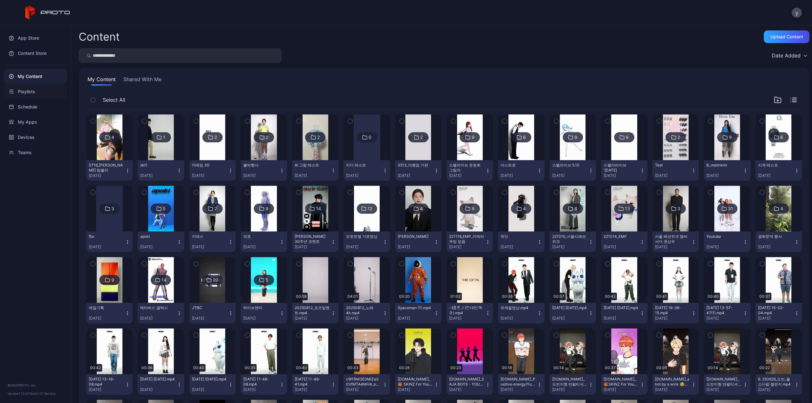
click at [38, 94] on div "Playlists" at bounding box center [35, 91] width 63 height 15
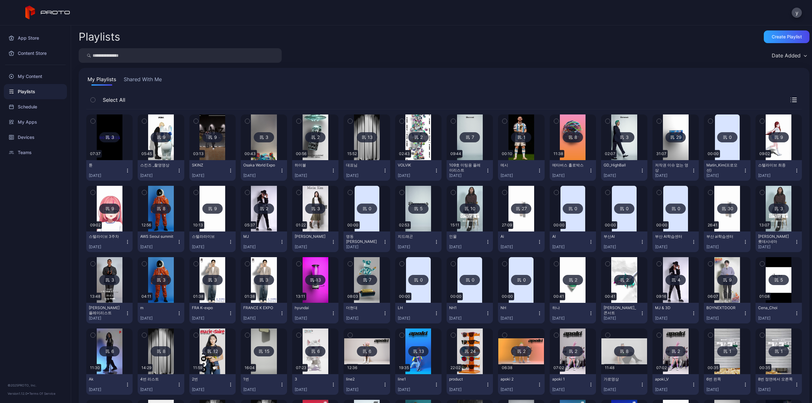
click at [722, 224] on img at bounding box center [728, 209] width 26 height 46
click at [515, 223] on img at bounding box center [522, 209] width 26 height 46
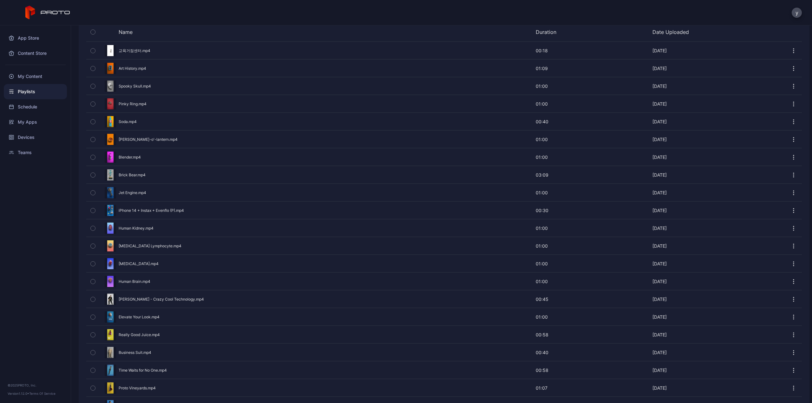
scroll to position [271, 0]
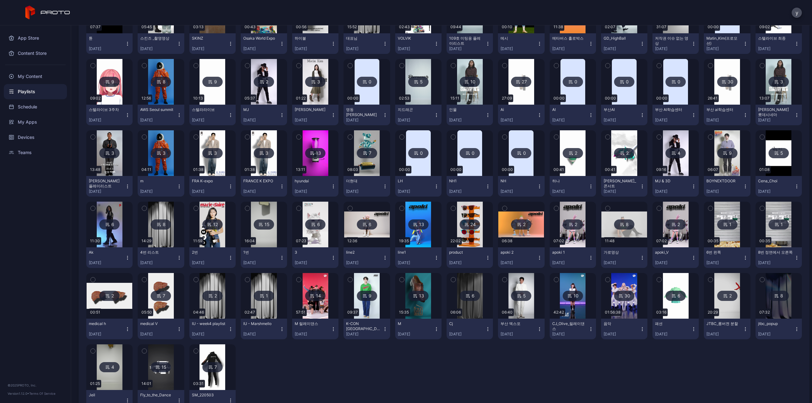
scroll to position [152, 0]
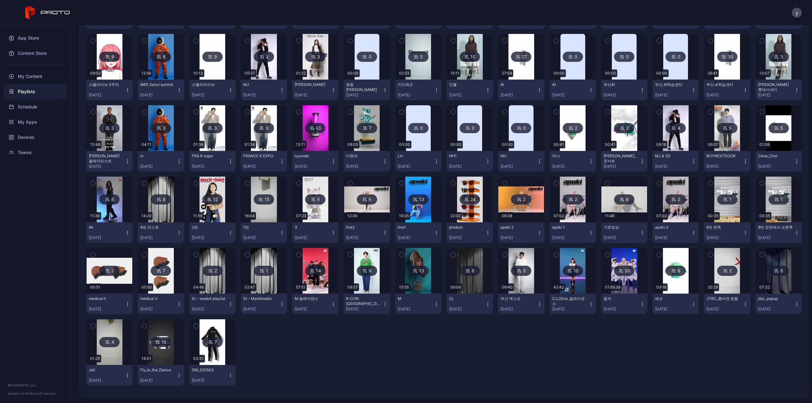
click at [259, 205] on img at bounding box center [264, 200] width 26 height 46
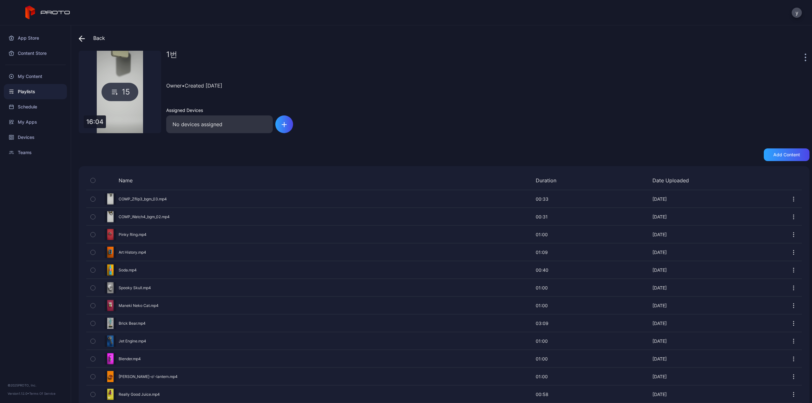
scroll to position [62, 0]
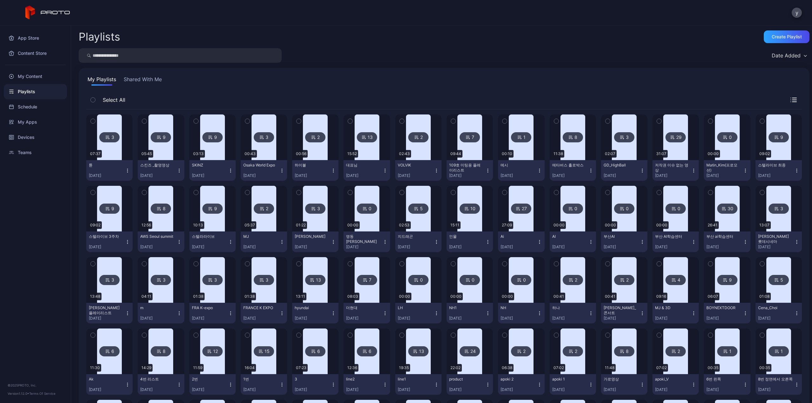
scroll to position [152, 0]
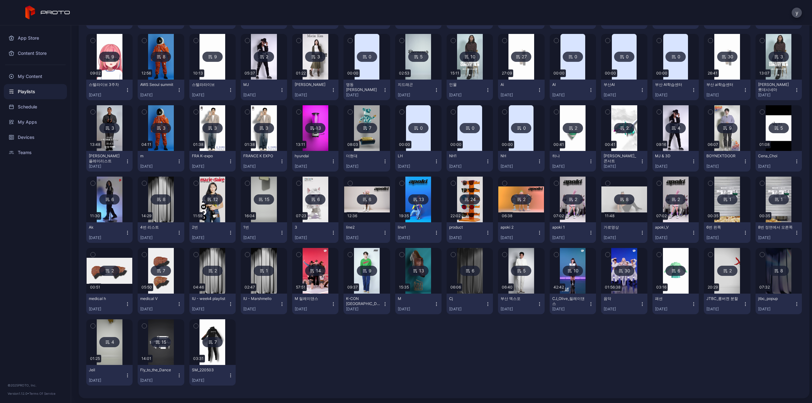
click at [511, 349] on div "3 07:37 튠 [DATE] 9 05:45 스킨즈 _촬영영상 [DATE] 9 03:13 SKINZ [DATE] 3 00:43 Osaka Wo…" at bounding box center [444, 173] width 716 height 433
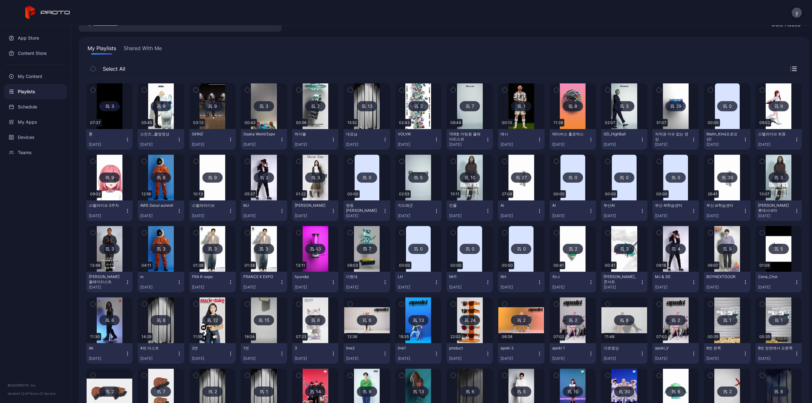
scroll to position [25, 0]
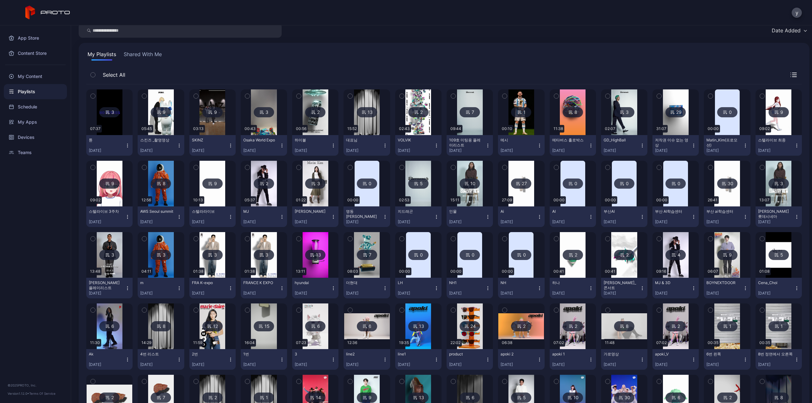
click at [360, 129] on img at bounding box center [367, 112] width 26 height 46
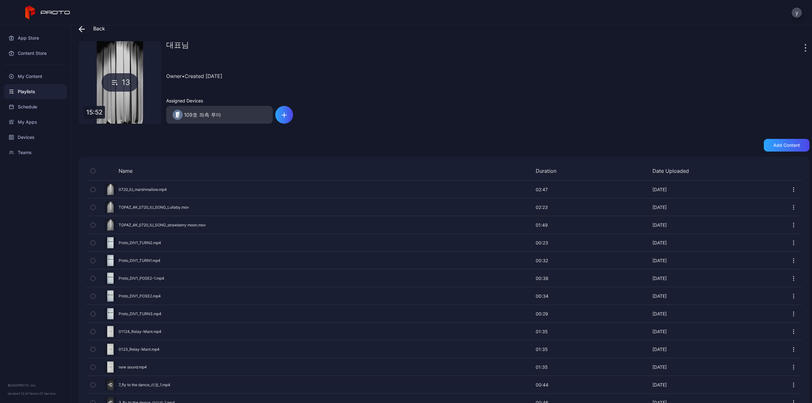
scroll to position [27, 0]
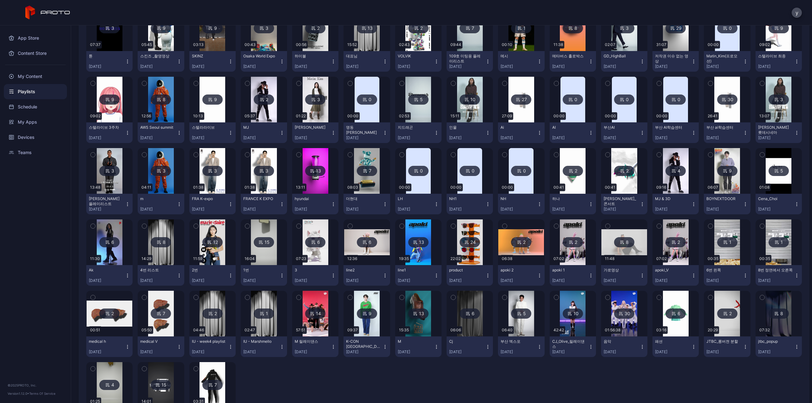
scroll to position [152, 0]
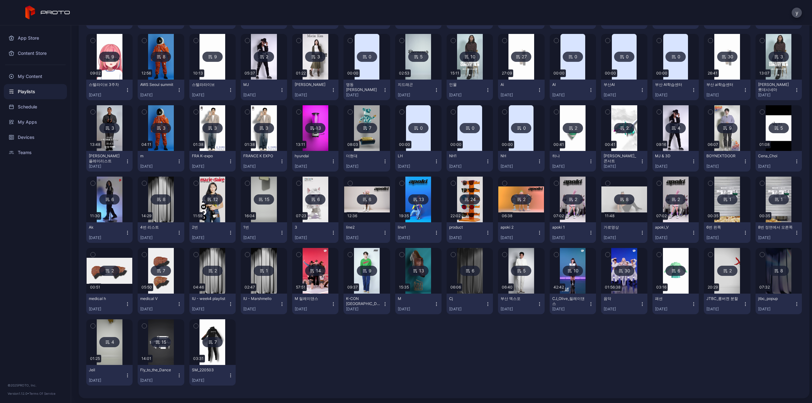
click at [111, 216] on img at bounding box center [110, 200] width 26 height 46
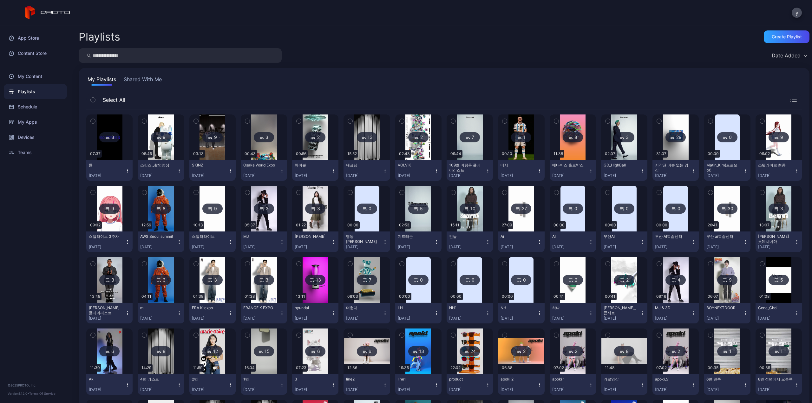
scroll to position [152, 0]
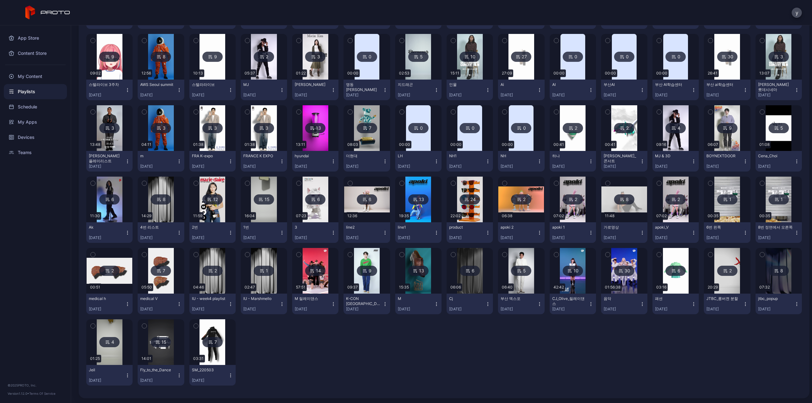
click at [316, 214] on img at bounding box center [316, 200] width 26 height 46
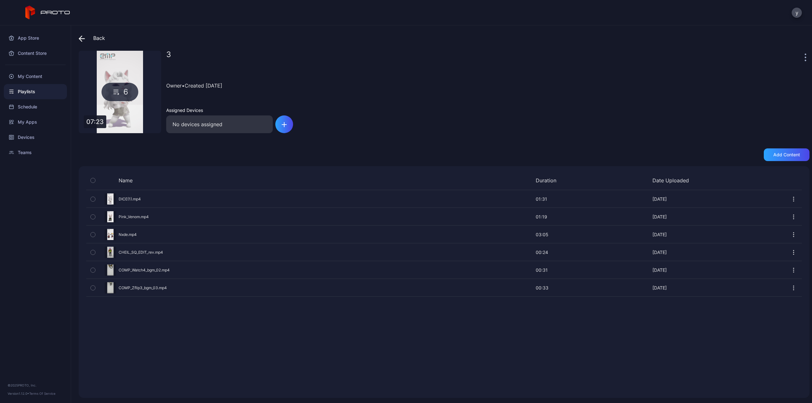
click at [149, 254] on div "Preview" at bounding box center [444, 252] width 716 height 17
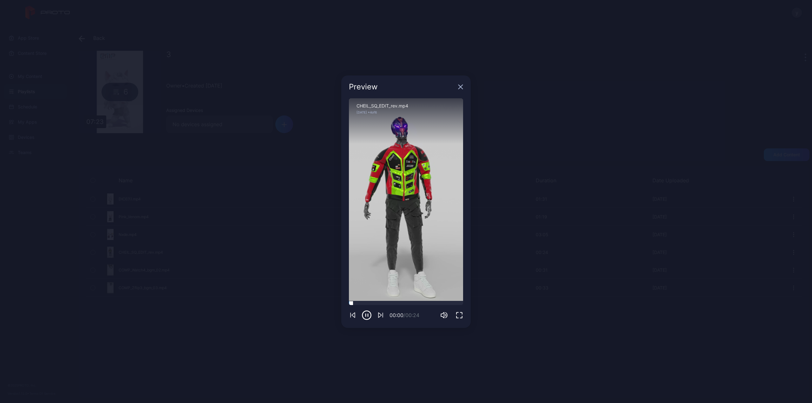
click at [381, 305] on div at bounding box center [406, 303] width 114 height 4
click at [406, 305] on div at bounding box center [406, 303] width 114 height 4
click at [459, 87] on icon "button" at bounding box center [460, 86] width 5 height 5
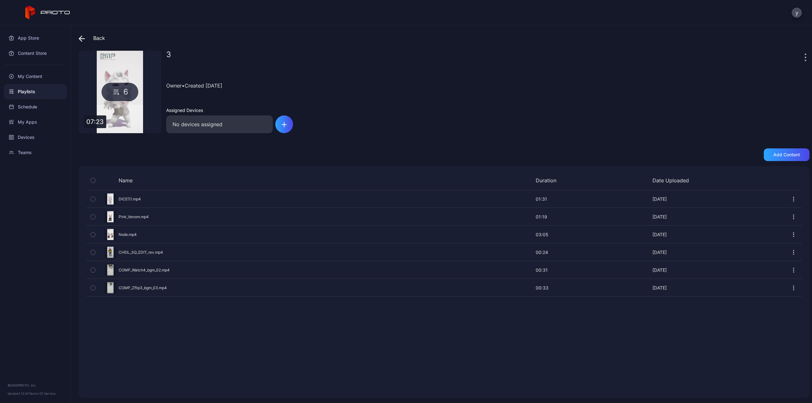
click at [140, 274] on div "Preview" at bounding box center [444, 270] width 716 height 17
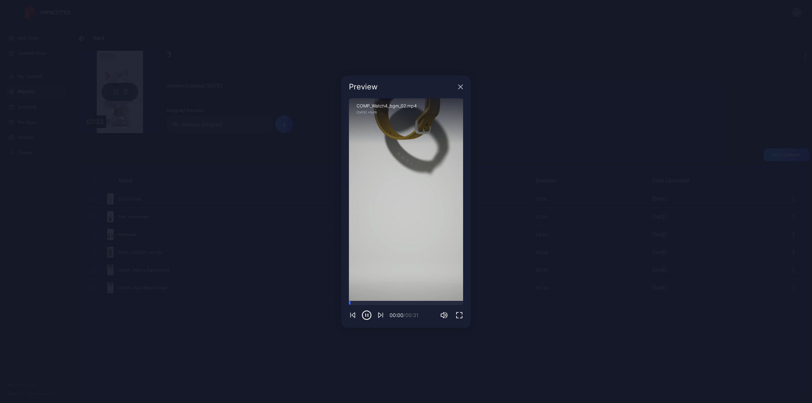
drag, startPoint x: 403, startPoint y: 306, endPoint x: 430, endPoint y: 297, distance: 28.4
click at [403, 306] on div "00:00 / 00:31" at bounding box center [406, 310] width 114 height 19
click at [460, 89] on icon "button" at bounding box center [460, 86] width 5 height 5
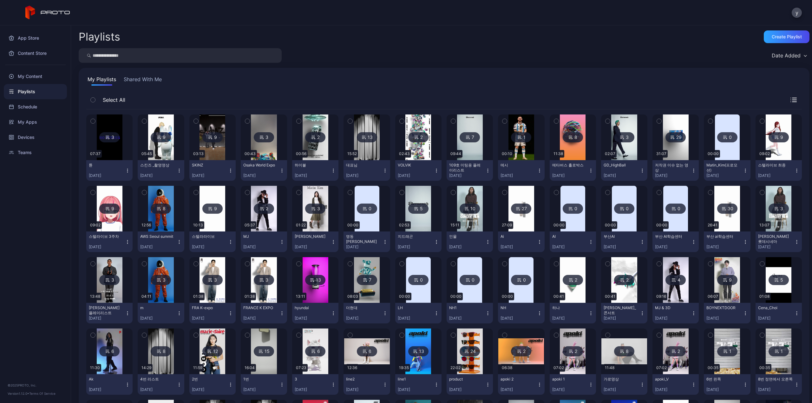
scroll to position [152, 0]
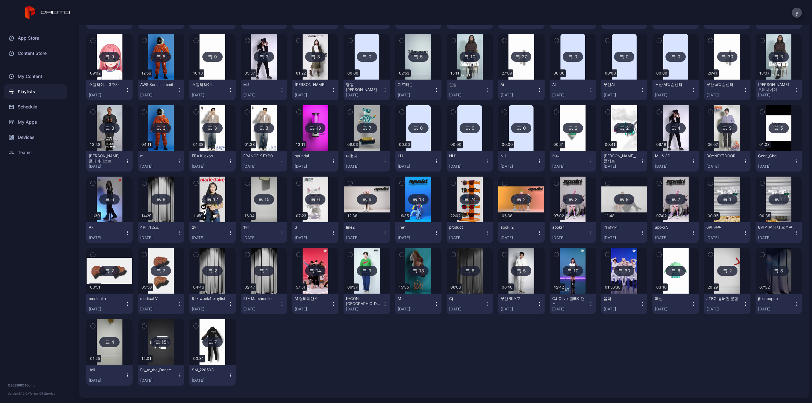
click at [421, 215] on img at bounding box center [419, 200] width 26 height 46
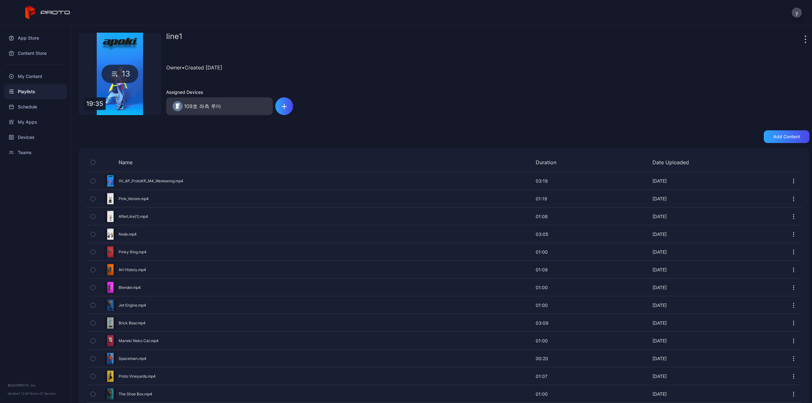
scroll to position [27, 0]
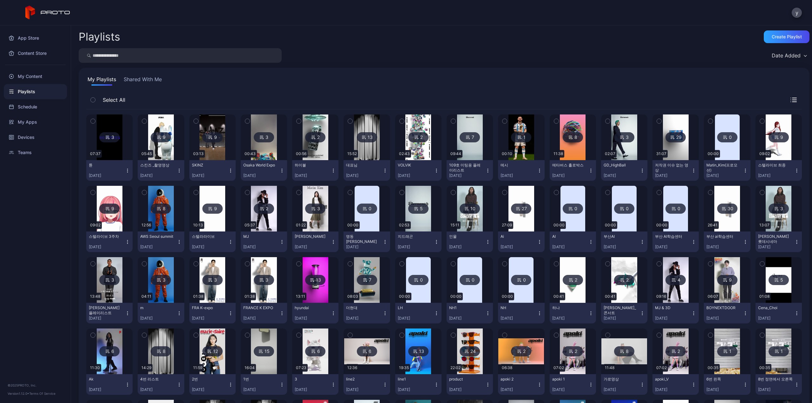
scroll to position [152, 0]
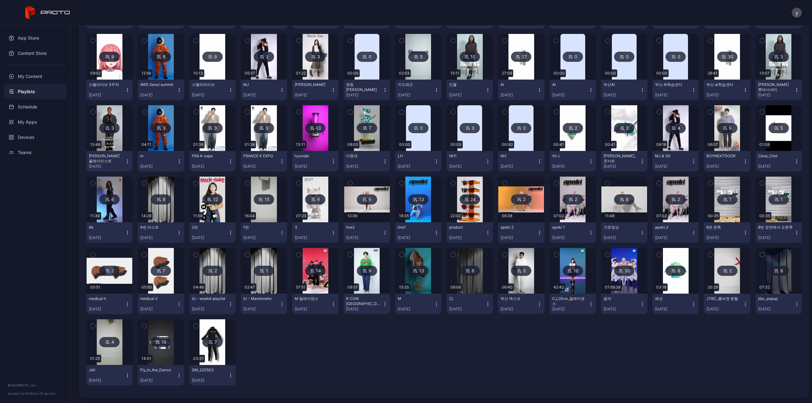
click at [600, 338] on div "3 07:37 튠 [DATE] 9 05:45 스킨즈 _촬영영상 [DATE] 9 03:13 SKINZ [DATE] 3 00:43 Osaka Wo…" at bounding box center [444, 173] width 716 height 433
click at [415, 338] on div "3 07:37 튠 [DATE] 9 05:45 스킨즈 _촬영영상 [DATE] 9 03:13 SKINZ [DATE] 3 00:43 Osaka Wo…" at bounding box center [444, 173] width 716 height 433
click at [369, 277] on img at bounding box center [367, 271] width 26 height 46
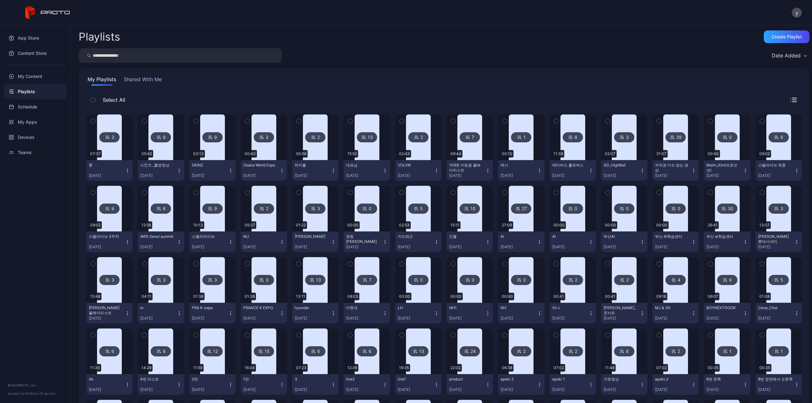
scroll to position [152, 0]
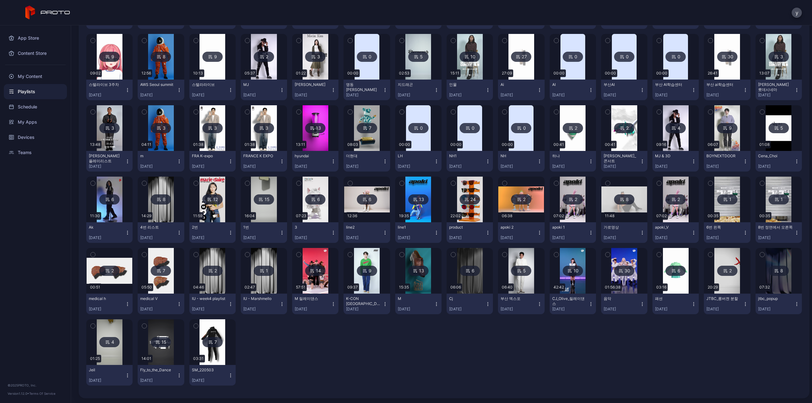
click at [619, 358] on div "3 07:37 튠 [DATE] 9 05:45 스킨즈 _촬영영상 [DATE] 9 03:13 SKINZ [DATE] 3 00:43 Osaka Wo…" at bounding box center [444, 173] width 716 height 433
click at [668, 287] on img at bounding box center [676, 271] width 26 height 46
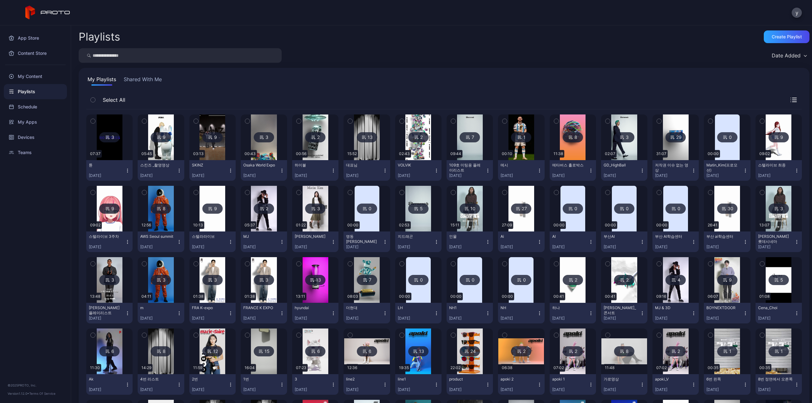
scroll to position [152, 0]
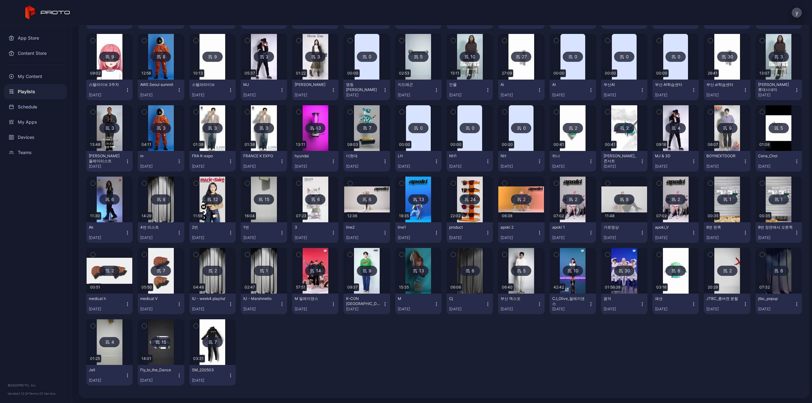
click at [732, 284] on img at bounding box center [728, 271] width 26 height 46
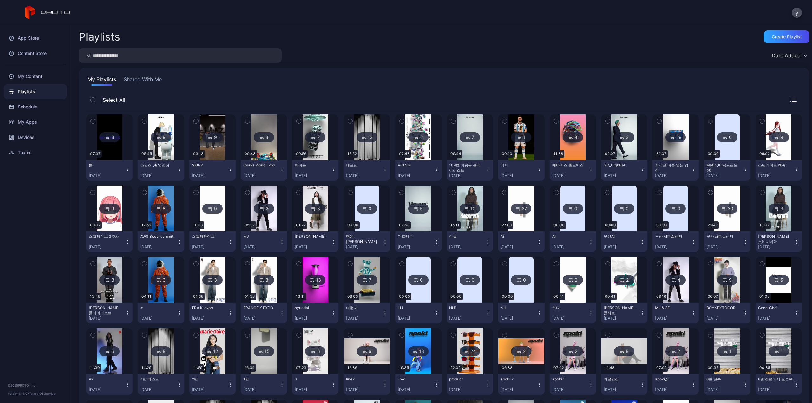
scroll to position [152, 0]
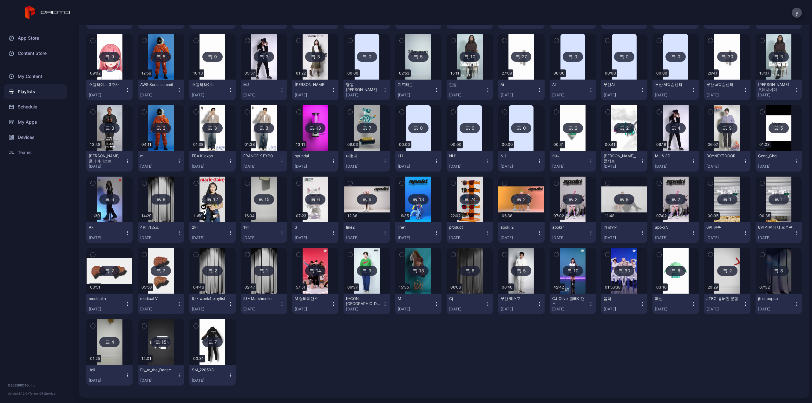
click at [766, 280] on img at bounding box center [779, 271] width 26 height 46
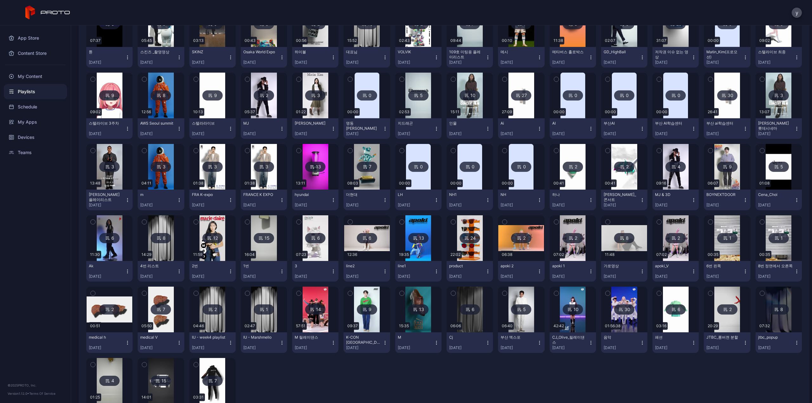
scroll to position [152, 0]
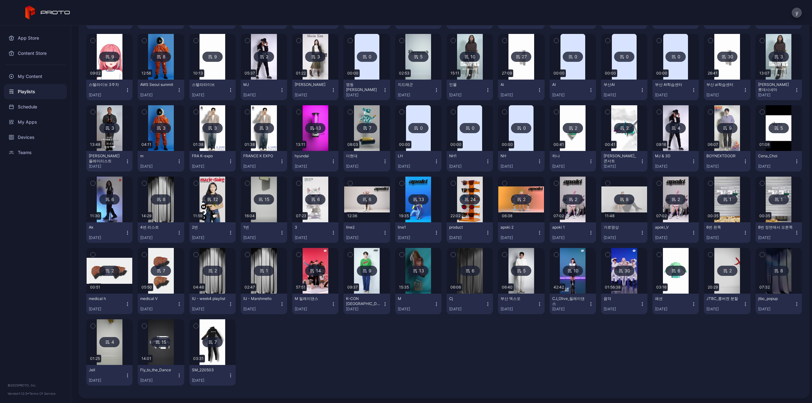
click at [174, 214] on div at bounding box center [161, 200] width 46 height 46
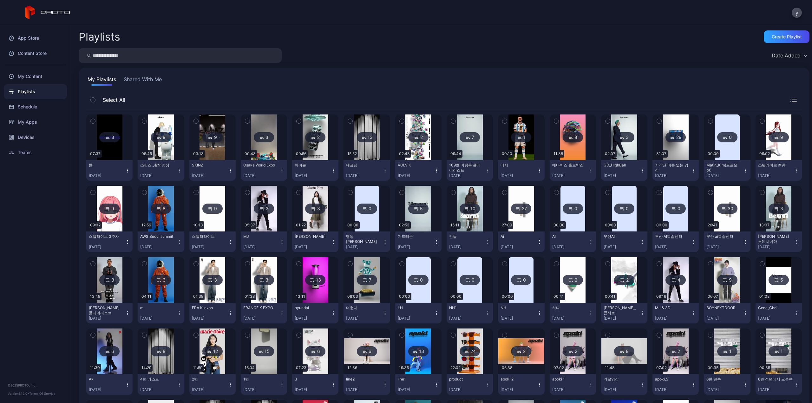
scroll to position [152, 0]
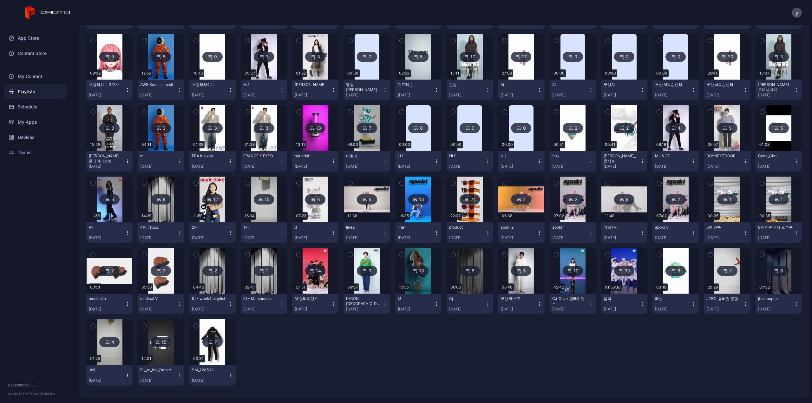
click at [311, 340] on div "3 07:37 튠 [DATE] 9 05:45 스킨즈 _촬영영상 [DATE] 9 03:13 SKINZ [DATE] 3 00:43 Osaka Wo…" at bounding box center [444, 173] width 716 height 433
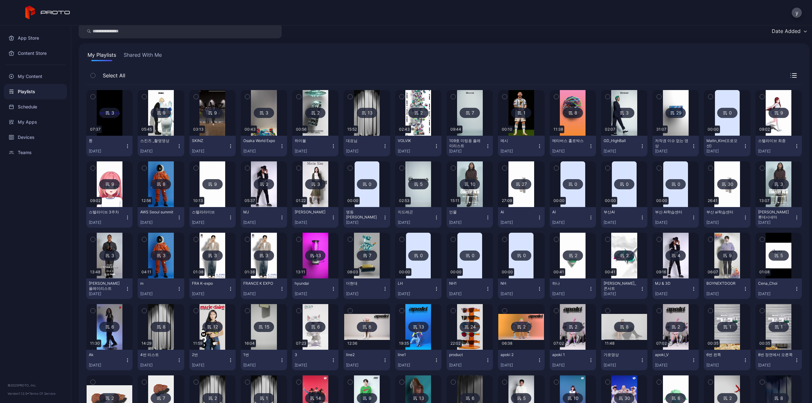
scroll to position [0, 0]
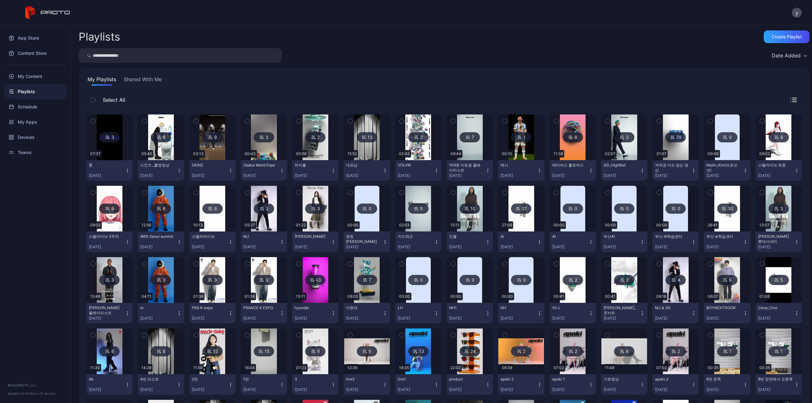
click at [145, 78] on button "Shared With Me" at bounding box center [142, 81] width 41 height 10
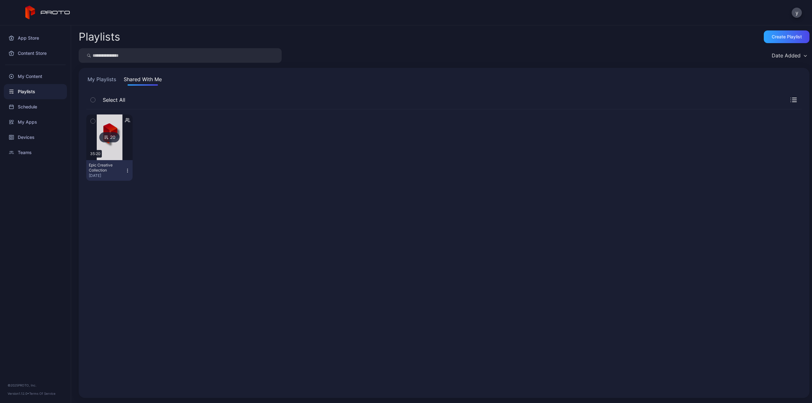
click at [116, 150] on img at bounding box center [110, 138] width 26 height 46
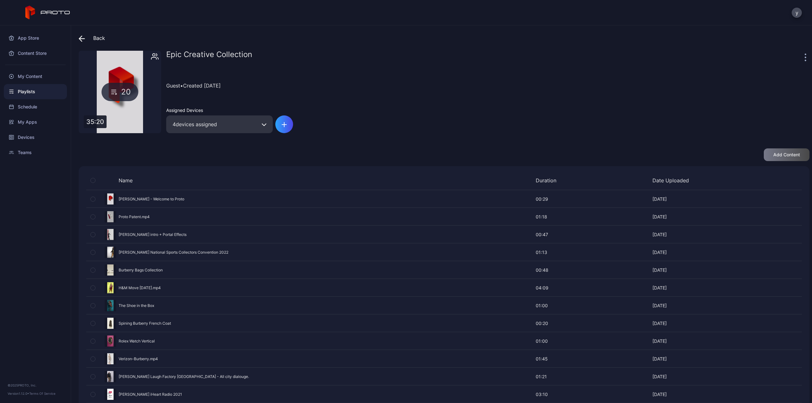
scroll to position [127, 0]
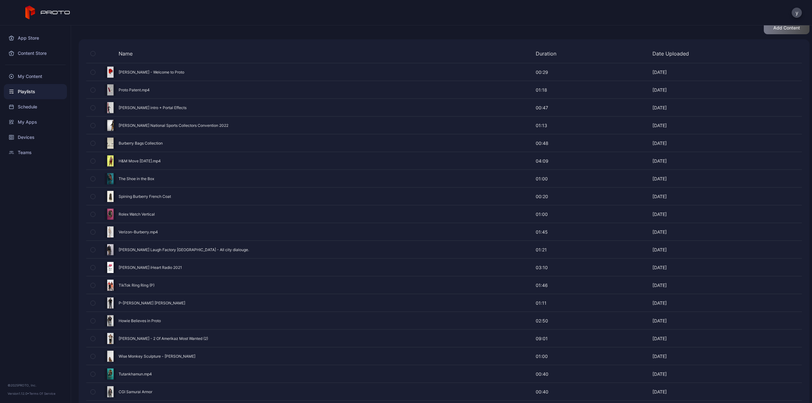
click at [156, 228] on div "Preview" at bounding box center [444, 232] width 716 height 17
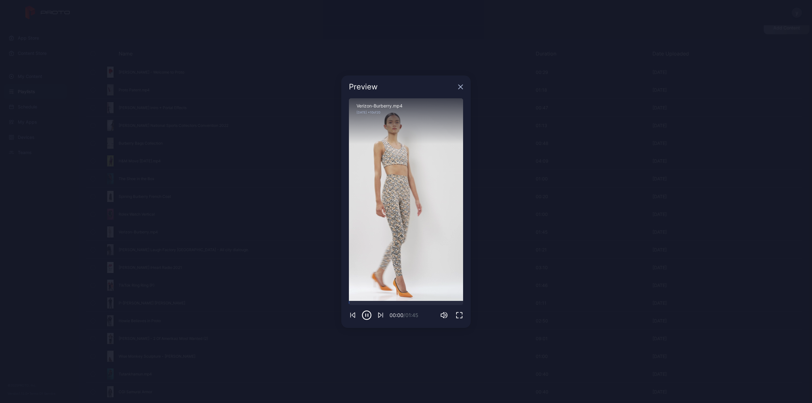
click at [459, 85] on icon "button" at bounding box center [460, 86] width 5 height 5
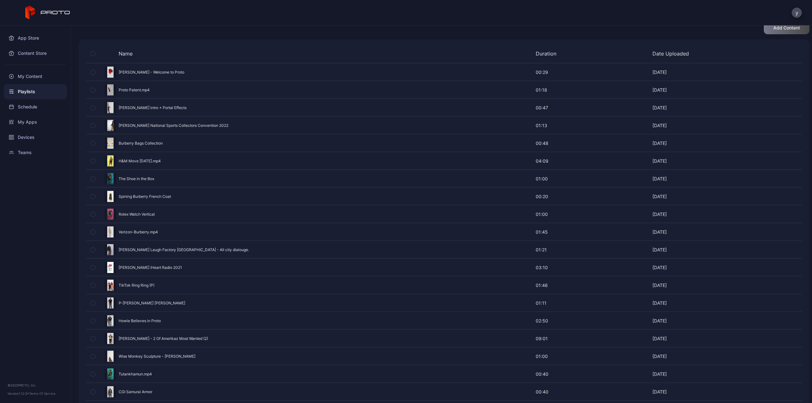
click at [188, 245] on div "Preview" at bounding box center [444, 249] width 716 height 17
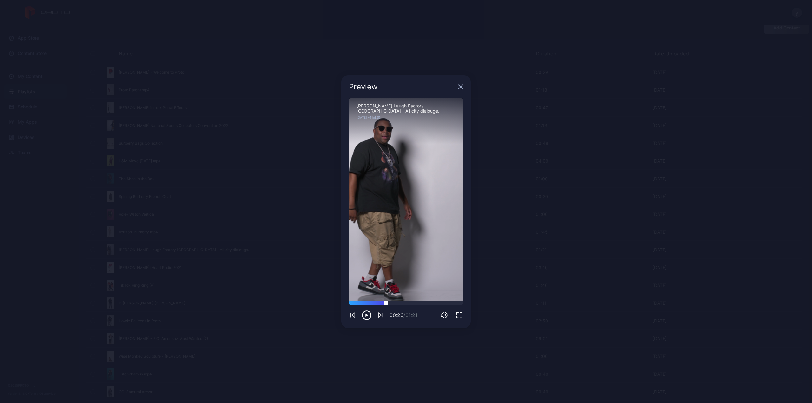
click at [386, 304] on div at bounding box center [406, 303] width 114 height 4
click at [421, 304] on div at bounding box center [406, 303] width 114 height 4
drag, startPoint x: 449, startPoint y: 303, endPoint x: 468, endPoint y: 234, distance: 71.8
click at [449, 303] on div at bounding box center [406, 303] width 114 height 4
click at [460, 89] on icon "button" at bounding box center [460, 86] width 5 height 5
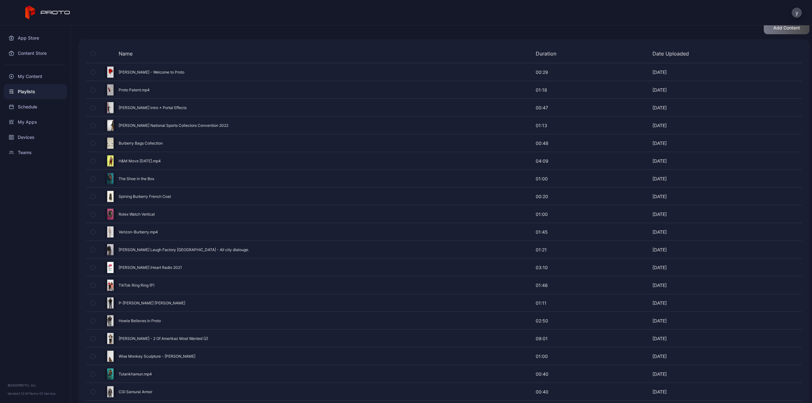
click at [176, 262] on div "Preview" at bounding box center [444, 267] width 716 height 17
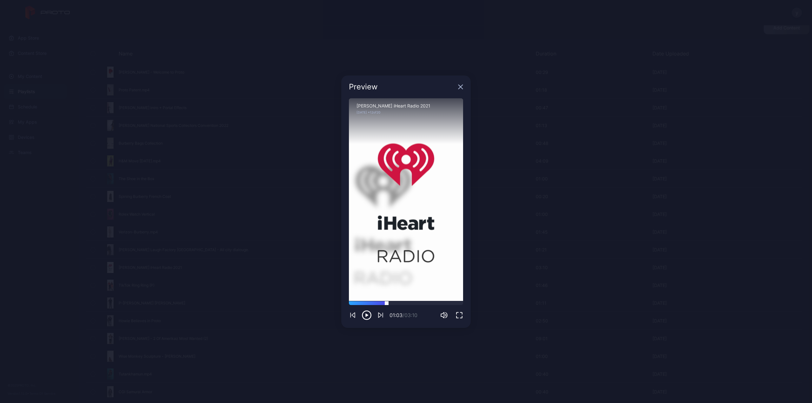
click at [387, 302] on div at bounding box center [406, 303] width 114 height 4
click at [421, 304] on div at bounding box center [406, 303] width 114 height 4
click at [458, 87] on div "Preview" at bounding box center [405, 87] width 129 height 23
click at [461, 89] on icon "button" at bounding box center [460, 86] width 5 height 5
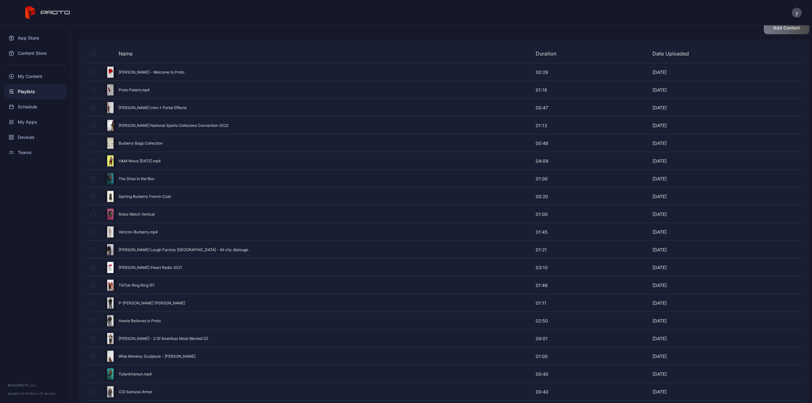
scroll to position [149, 0]
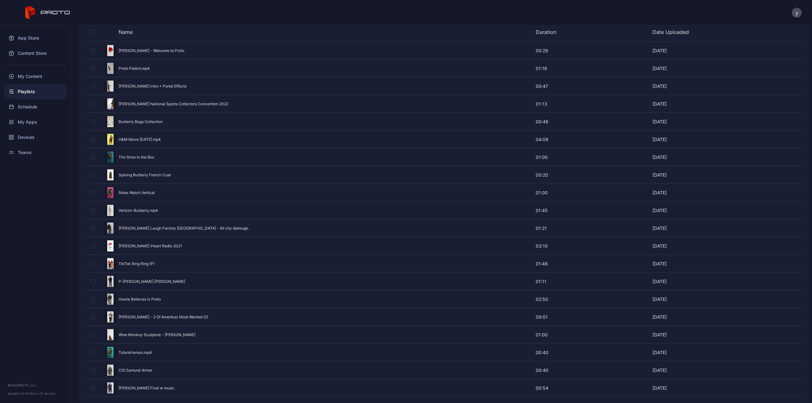
click at [171, 277] on div "Preview" at bounding box center [444, 281] width 716 height 17
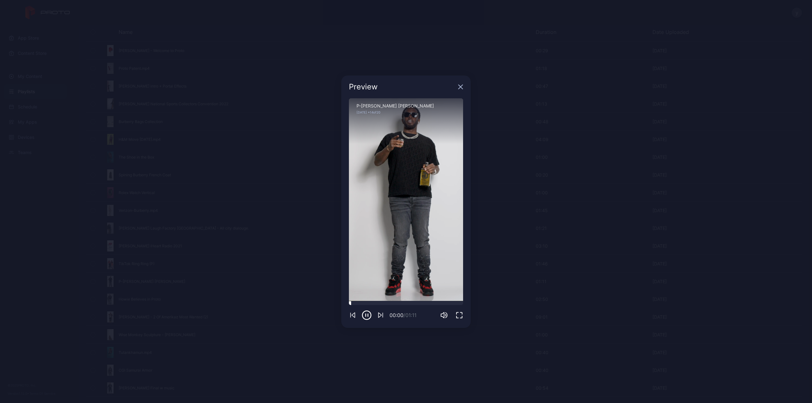
click at [388, 305] on div at bounding box center [406, 303] width 114 height 4
drag, startPoint x: 420, startPoint y: 303, endPoint x: 441, endPoint y: 270, distance: 39.2
click at [421, 303] on div at bounding box center [406, 303] width 114 height 4
click at [460, 88] on icon "button" at bounding box center [460, 86] width 5 height 5
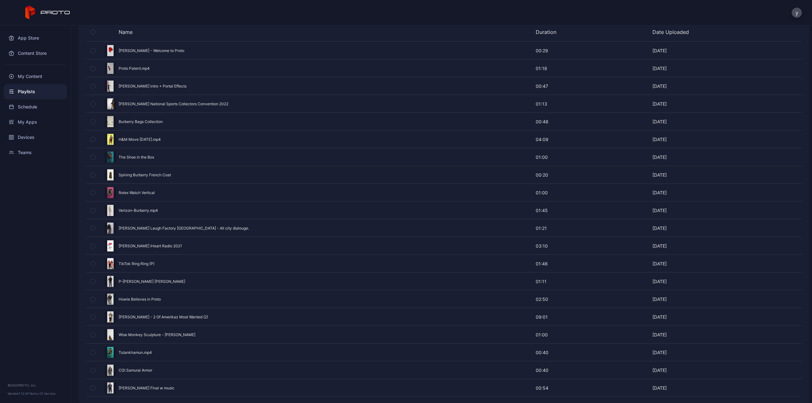
click at [171, 312] on div "Preview" at bounding box center [444, 317] width 716 height 17
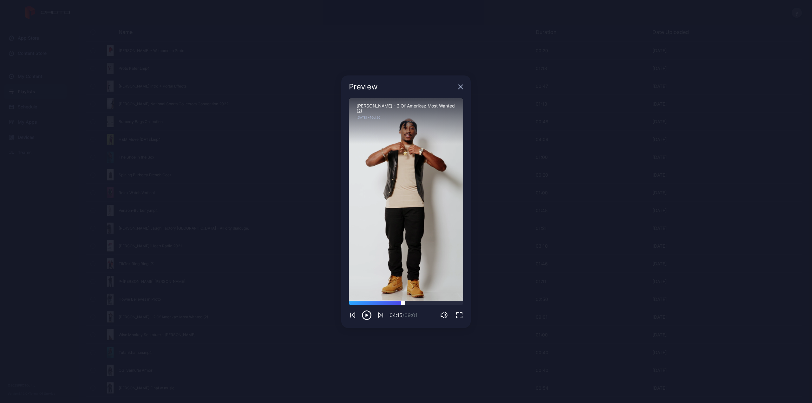
click at [403, 303] on div at bounding box center [406, 303] width 114 height 4
click at [461, 86] on icon "button" at bounding box center [460, 86] width 5 height 5
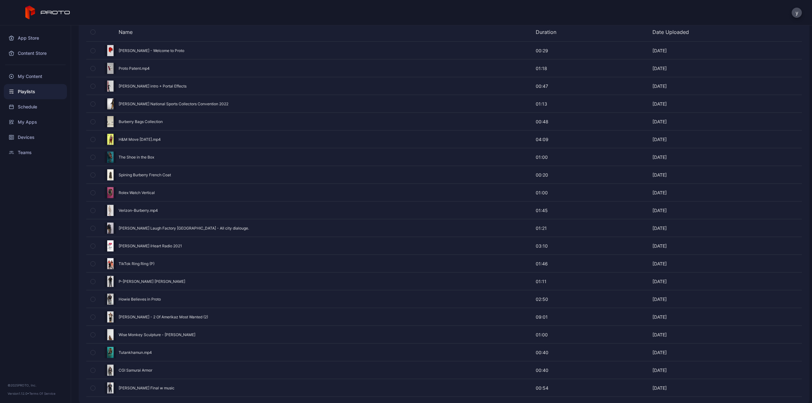
click at [185, 327] on div "Preview" at bounding box center [444, 335] width 716 height 17
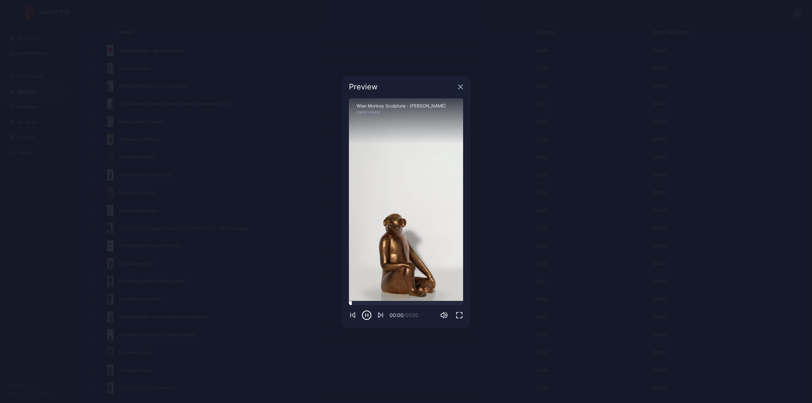
click at [407, 303] on div at bounding box center [406, 303] width 114 height 4
click at [459, 87] on icon "button" at bounding box center [460, 86] width 5 height 5
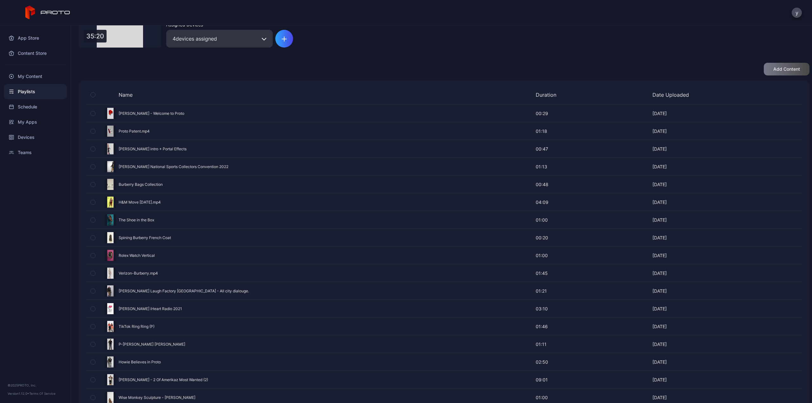
scroll to position [85, 0]
click at [139, 129] on div "Preview" at bounding box center [444, 131] width 716 height 17
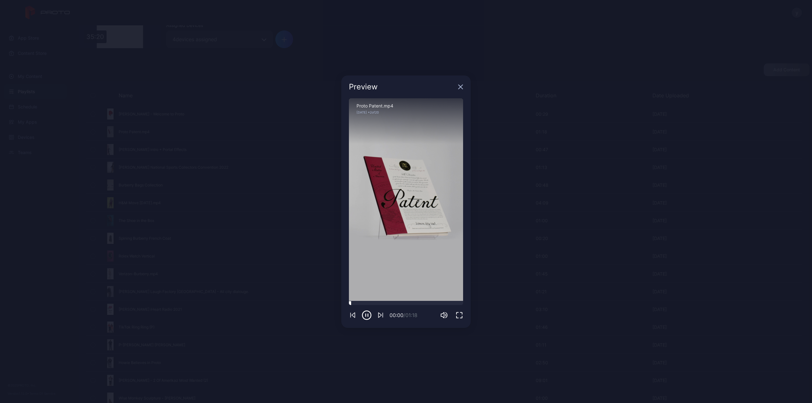
click at [394, 302] on div at bounding box center [406, 303] width 114 height 4
click at [461, 87] on icon "button" at bounding box center [461, 87] width 4 height 4
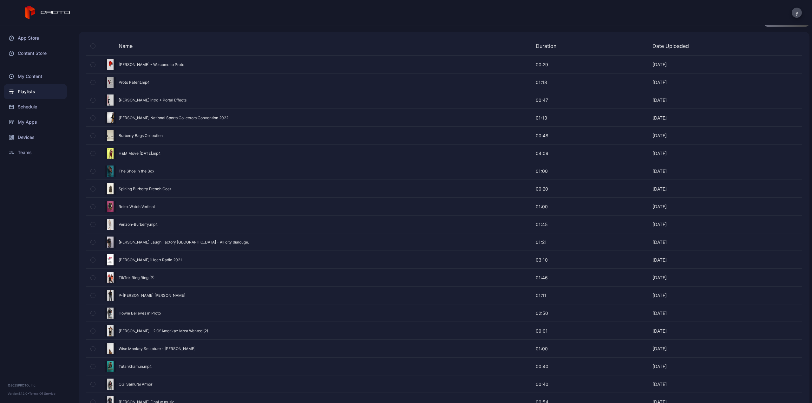
scroll to position [149, 0]
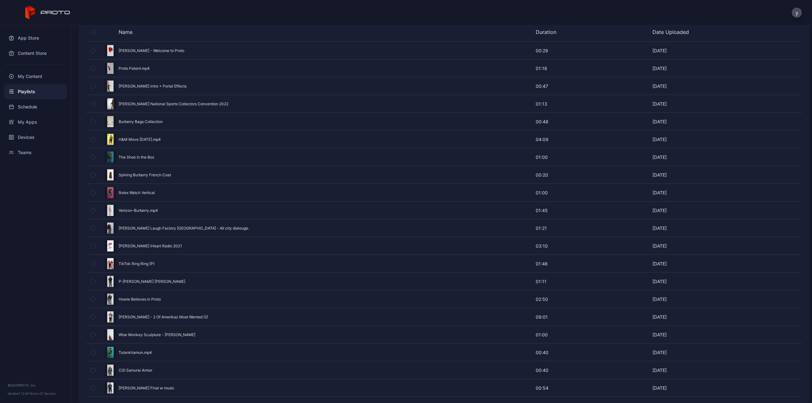
click at [138, 385] on div "Preview" at bounding box center [444, 388] width 716 height 17
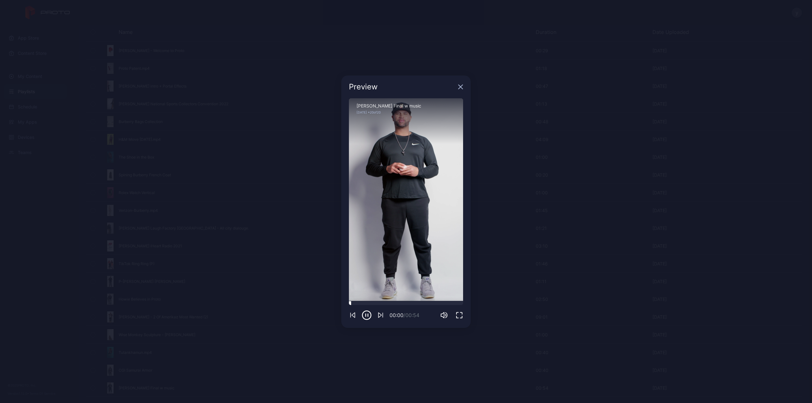
click at [408, 303] on div at bounding box center [406, 303] width 114 height 4
click at [434, 303] on div at bounding box center [406, 303] width 114 height 4
click at [389, 303] on div at bounding box center [406, 303] width 114 height 4
click at [461, 87] on icon "button" at bounding box center [461, 87] width 4 height 4
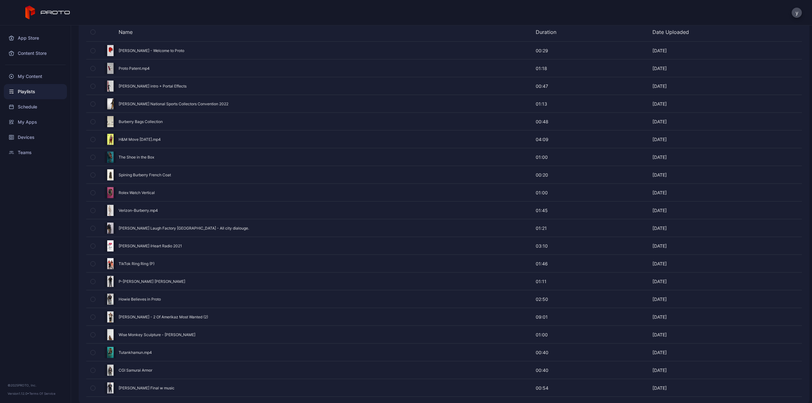
click at [148, 366] on div "Preview" at bounding box center [444, 370] width 716 height 17
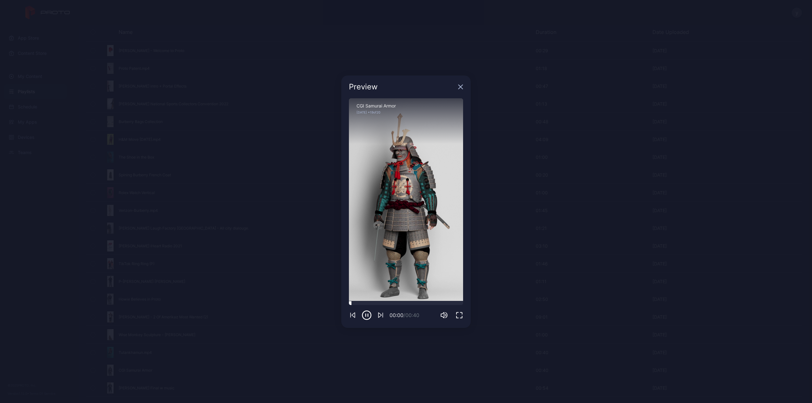
click at [397, 302] on div at bounding box center [406, 303] width 114 height 4
click at [459, 87] on icon "button" at bounding box center [460, 86] width 5 height 5
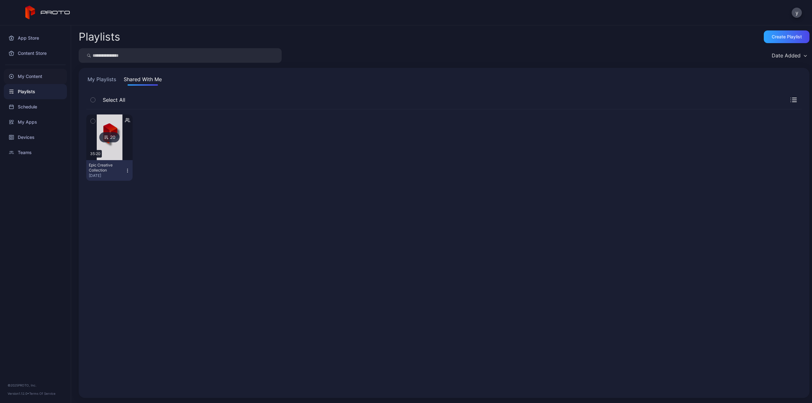
click at [38, 80] on div "My Content" at bounding box center [35, 76] width 63 height 15
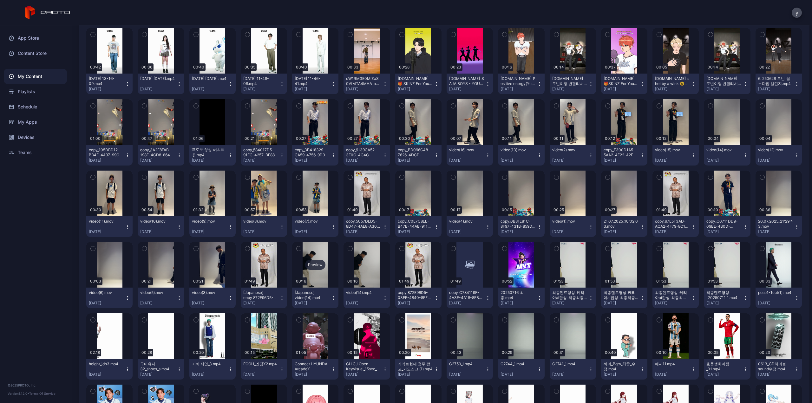
scroll to position [349, 0]
